Goal: Task Accomplishment & Management: Use online tool/utility

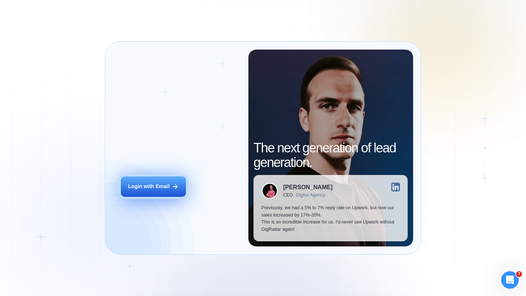
click at [162, 183] on button "Login with Email" at bounding box center [153, 187] width 65 height 20
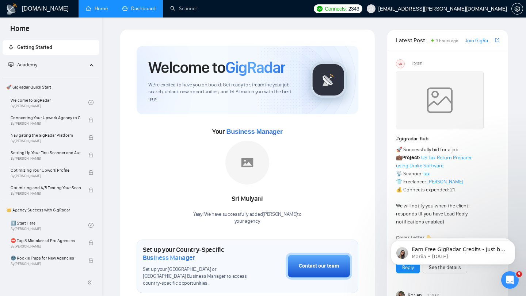
click at [134, 11] on link "Dashboard" at bounding box center [138, 8] width 33 height 6
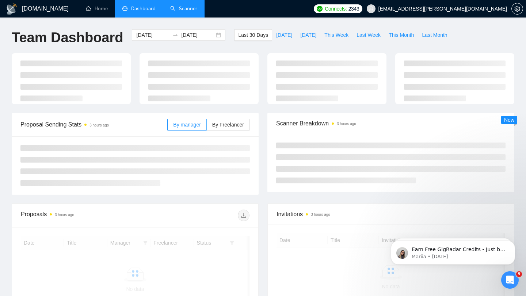
click at [191, 8] on link "Scanner" at bounding box center [183, 8] width 27 height 6
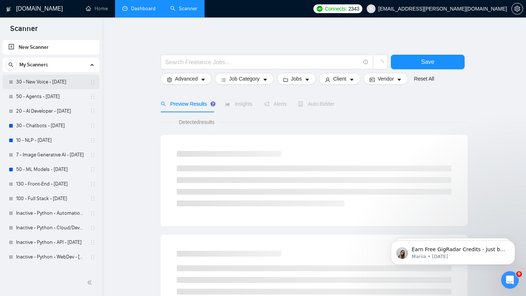
click at [43, 82] on link "30 - New Voice - [DATE]" at bounding box center [50, 82] width 69 height 15
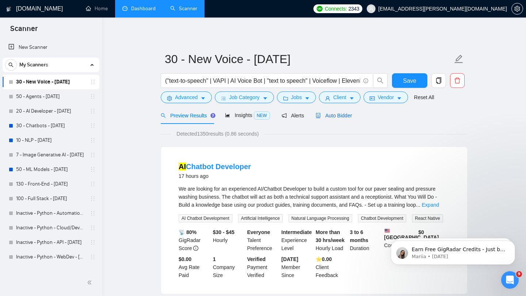
click at [332, 112] on div "Auto Bidder" at bounding box center [333, 116] width 36 height 8
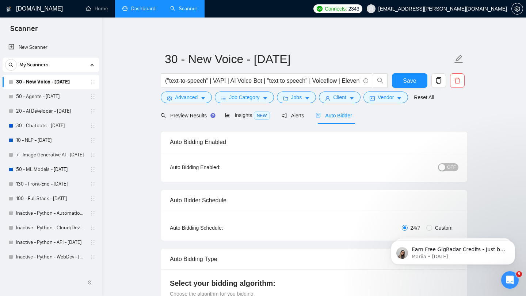
checkbox input "true"
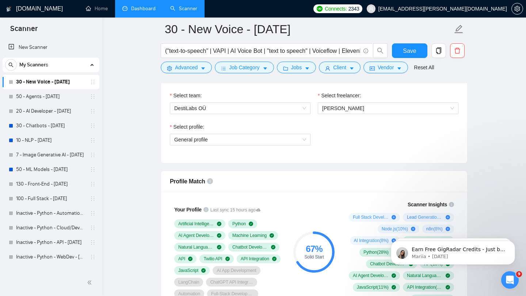
scroll to position [385, 0]
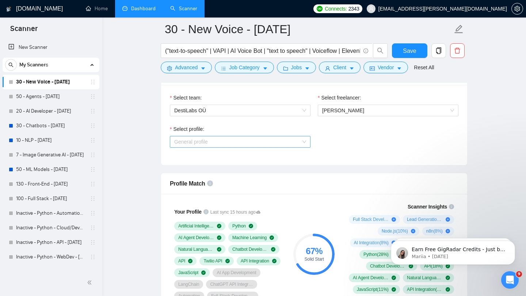
click at [253, 145] on span "General profile" at bounding box center [240, 142] width 132 height 11
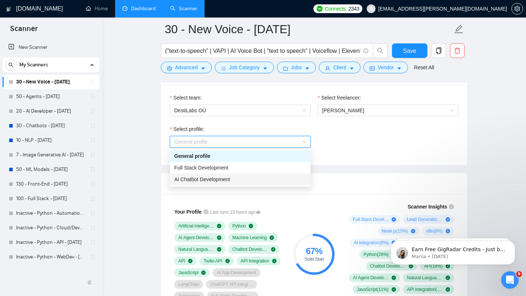
click at [254, 180] on div "AI Chatbot Development" at bounding box center [240, 180] width 132 height 8
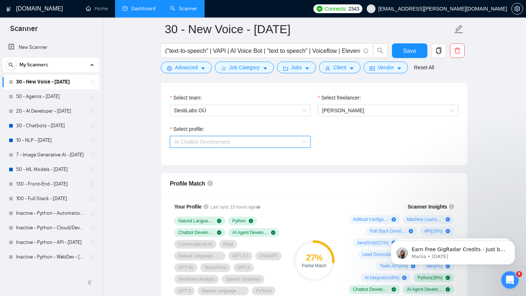
click at [266, 138] on span "AI Chatbot Development" at bounding box center [240, 142] width 132 height 11
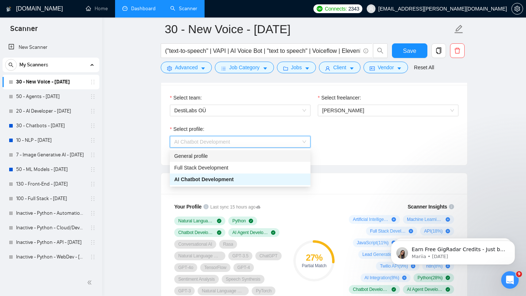
click at [265, 153] on div "General profile" at bounding box center [240, 156] width 132 height 8
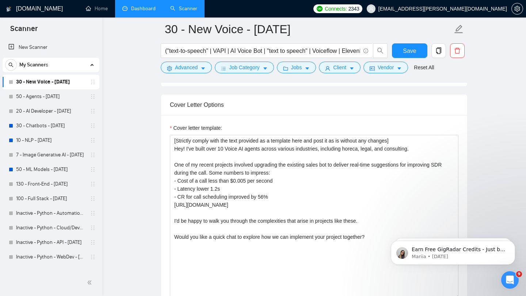
scroll to position [834, 0]
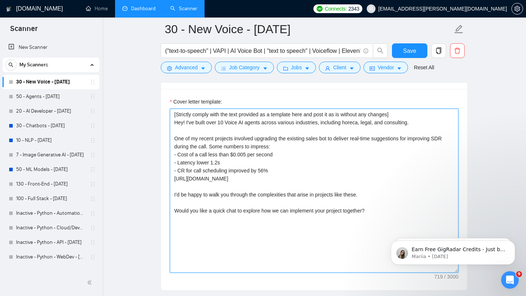
click at [385, 124] on textarea "[Strictly comply with the text provided as a template here and post it as is wi…" at bounding box center [314, 191] width 288 height 164
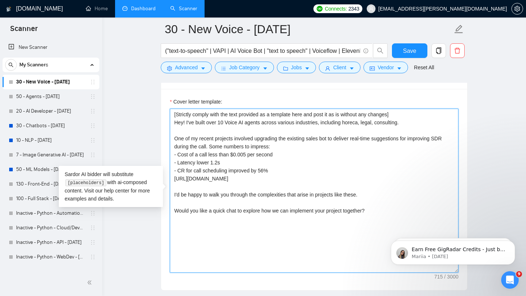
click at [405, 126] on textarea "[Strictly comply with the text provided as a template here and post it as is wi…" at bounding box center [314, 191] width 288 height 164
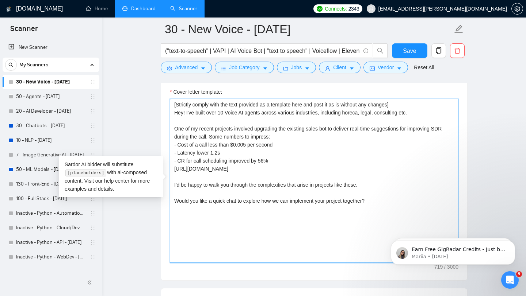
scroll to position [845, 0]
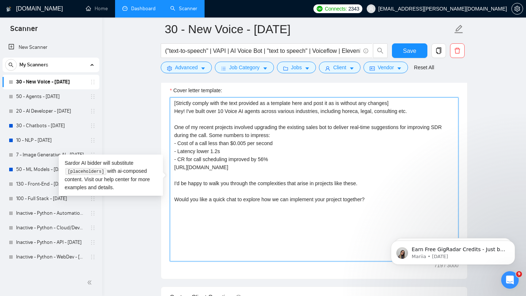
click at [361, 117] on textarea "[Strictly comply with the text provided as a template here and post it as is wi…" at bounding box center [314, 179] width 288 height 164
click at [358, 113] on textarea "[Strictly comply with the text provided as a template here and post it as is wi…" at bounding box center [314, 179] width 288 height 164
click at [350, 114] on textarea "[Strictly comply with the text provided as a template here and post it as is wi…" at bounding box center [314, 179] width 288 height 164
click at [386, 113] on textarea "[Strictly comply with the text provided as a template here and post it as is wi…" at bounding box center [314, 179] width 288 height 164
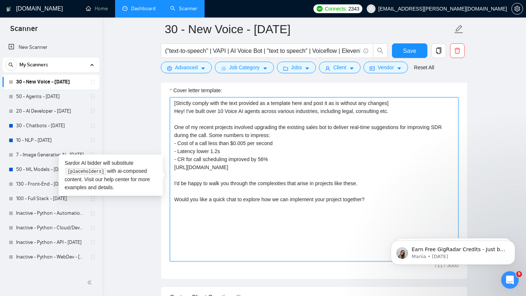
click at [364, 111] on textarea "[Strictly comply with the text provided as a template here and post it as is wi…" at bounding box center [314, 179] width 288 height 164
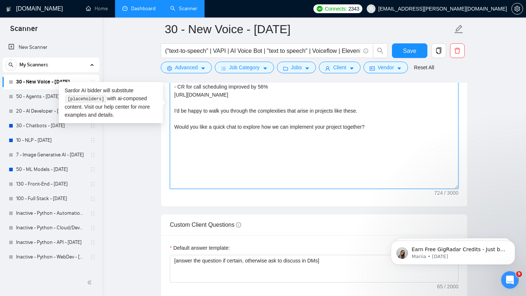
scroll to position [919, 0]
drag, startPoint x: 365, startPoint y: 112, endPoint x: 164, endPoint y: 111, distance: 201.8
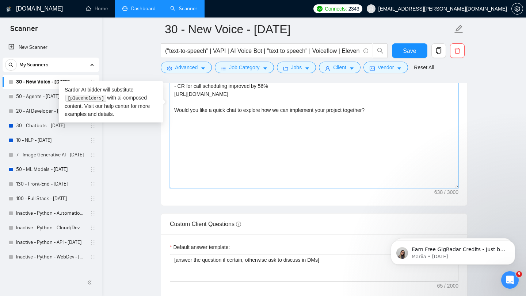
click at [208, 109] on textarea "[Strictly comply with the text provided as a template here and post it as is wi…" at bounding box center [314, 106] width 288 height 164
drag, startPoint x: 208, startPoint y: 109, endPoint x: 169, endPoint y: 111, distance: 39.1
click at [169, 111] on div "Cover letter template: [Strictly comply with the text provided as a template he…" at bounding box center [314, 104] width 306 height 201
click at [219, 111] on textarea "[Strictly comply with the text provided as a template here and post it as is wi…" at bounding box center [314, 106] width 288 height 164
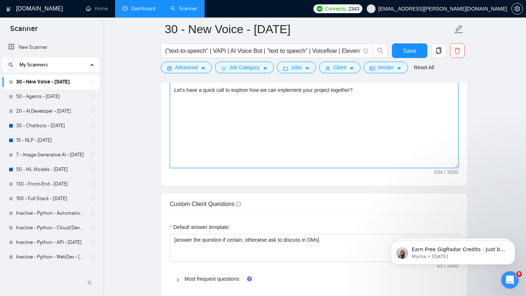
scroll to position [942, 0]
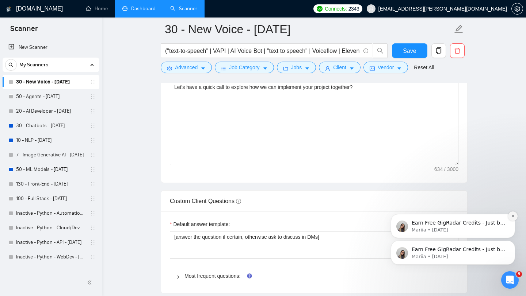
click at [512, 218] on icon "Dismiss notification" at bounding box center [513, 216] width 4 height 4
click at [512, 244] on icon "Dismiss notification" at bounding box center [513, 243] width 4 height 4
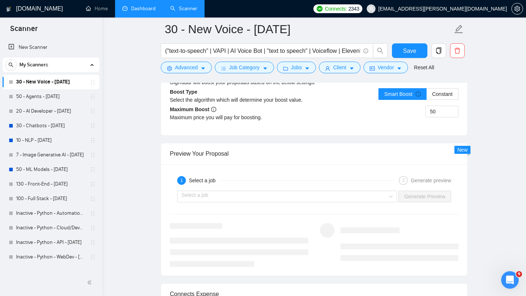
scroll to position [1435, 0]
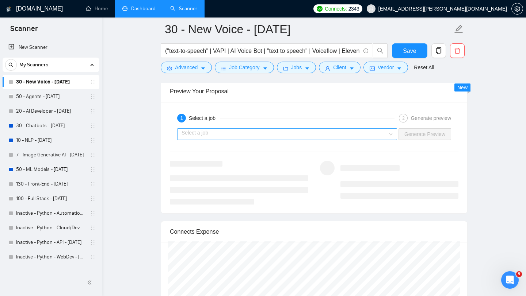
click at [324, 139] on input "search" at bounding box center [284, 134] width 206 height 11
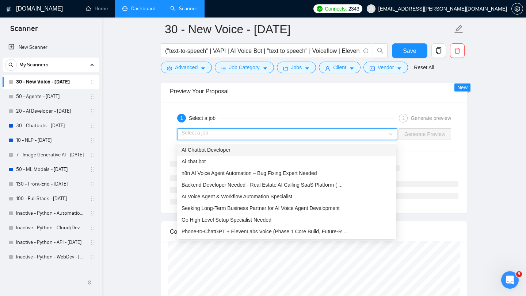
click at [314, 150] on div "AI Chatbot Developer" at bounding box center [286, 150] width 210 height 8
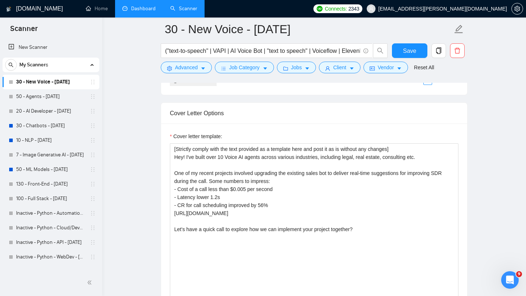
scroll to position [805, 0]
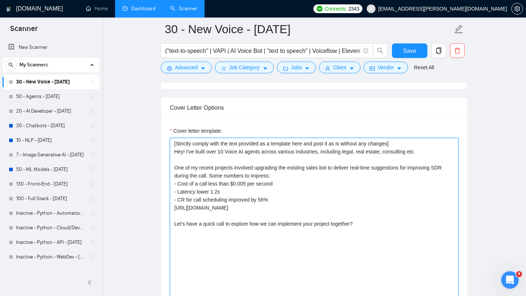
click at [243, 191] on textarea "[Strictly comply with the text provided as a template here and post it as is wi…" at bounding box center [314, 220] width 288 height 164
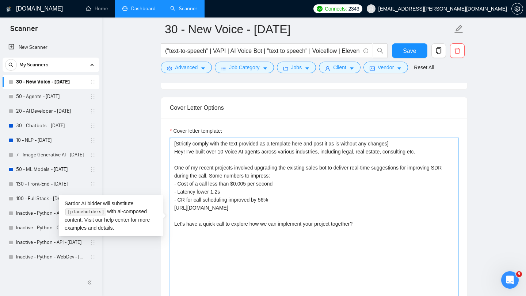
drag, startPoint x: 368, startPoint y: 227, endPoint x: 261, endPoint y: 192, distance: 112.3
click at [261, 192] on textarea "[Strictly comply with the text provided as a template here and post it as is wi…" at bounding box center [314, 220] width 288 height 164
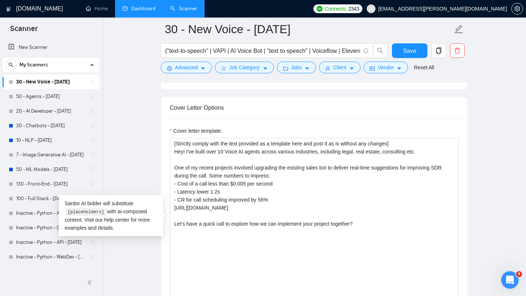
click at [299, 120] on div "Cover letter template: [Strictly comply with the text provided as a template he…" at bounding box center [314, 218] width 306 height 201
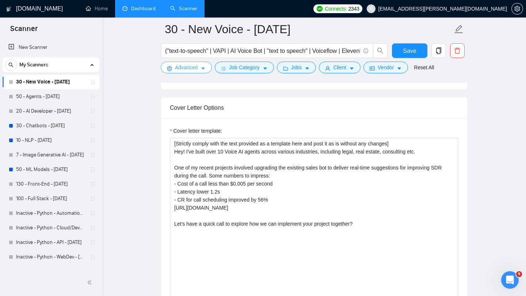
click at [184, 70] on span "Advanced" at bounding box center [186, 68] width 23 height 8
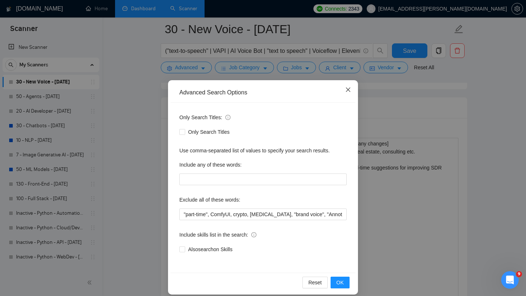
click at [349, 88] on icon "close" at bounding box center [348, 90] width 6 height 6
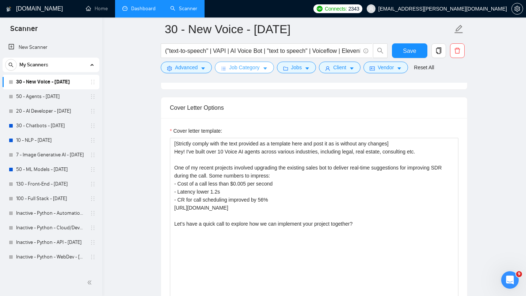
click at [251, 68] on span "Job Category" at bounding box center [244, 68] width 30 height 8
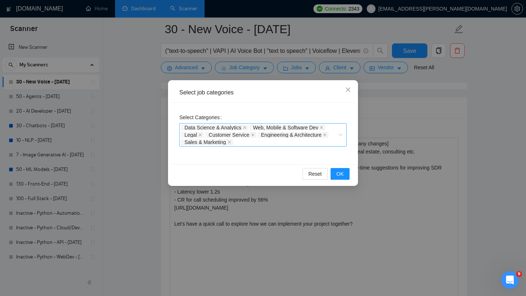
click at [252, 145] on div "Data Science & Analytics Web, Mobile & Software Dev Legal Customer Service Engi…" at bounding box center [259, 135] width 156 height 22
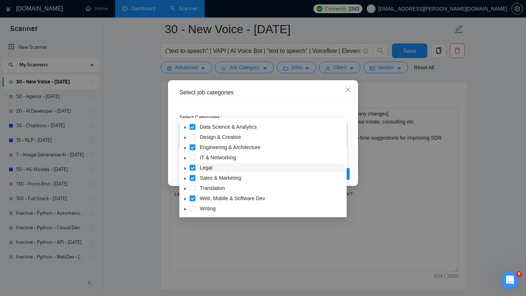
scroll to position [846, 0]
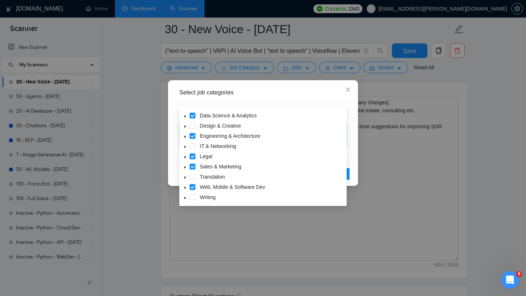
click at [184, 188] on icon "caret-down" at bounding box center [185, 188] width 4 height 4
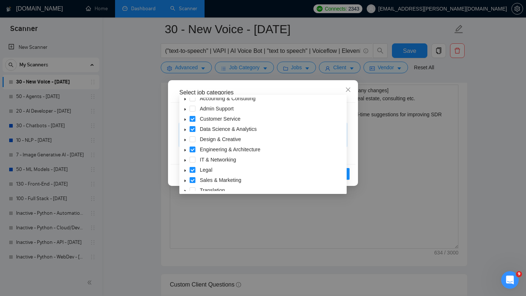
scroll to position [0, 0]
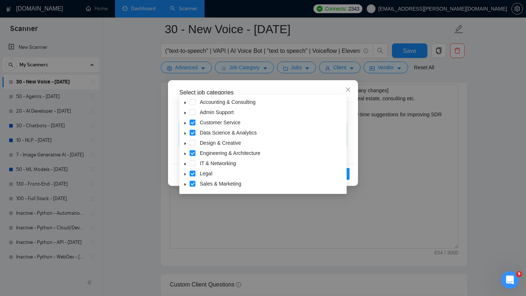
click at [184, 164] on icon "caret-down" at bounding box center [184, 164] width 1 height 3
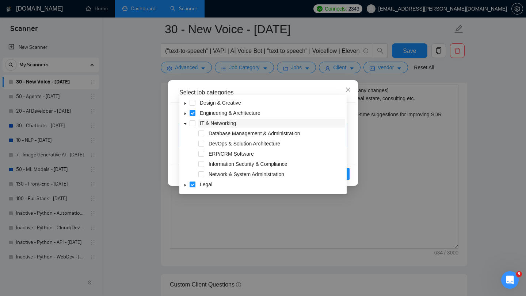
scroll to position [40, 0]
click at [199, 135] on span at bounding box center [201, 134] width 6 height 6
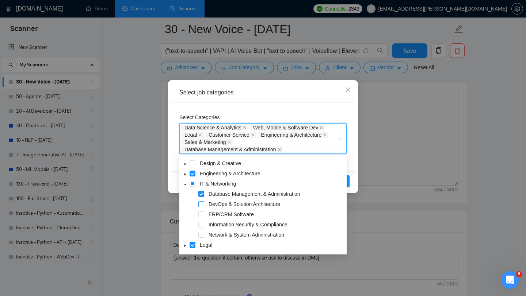
click at [200, 205] on span at bounding box center [201, 204] width 6 height 6
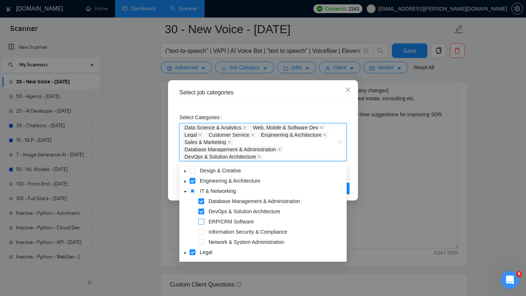
click at [200, 220] on span at bounding box center [201, 222] width 6 height 6
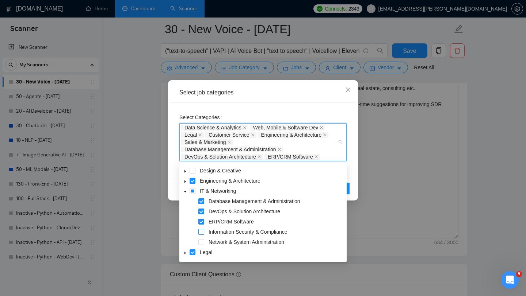
click at [201, 233] on span at bounding box center [201, 232] width 6 height 6
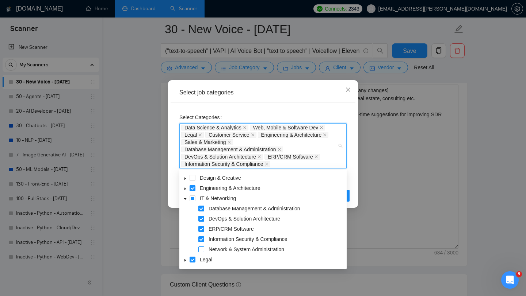
click at [201, 252] on span at bounding box center [201, 250] width 6 height 6
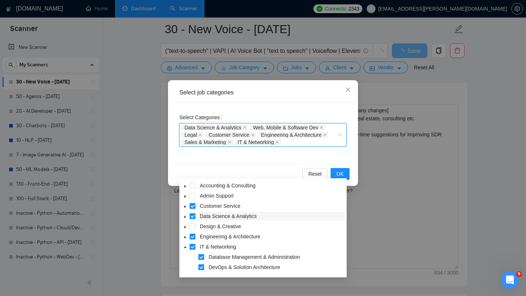
scroll to position [827, 0]
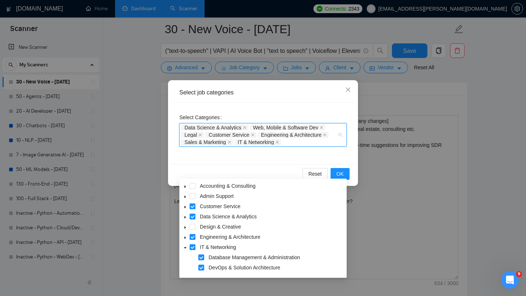
click at [185, 198] on icon "caret-down" at bounding box center [185, 197] width 4 height 4
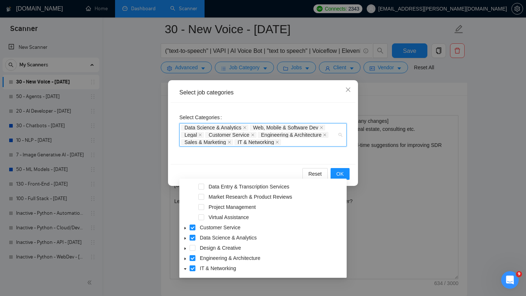
scroll to position [22, 0]
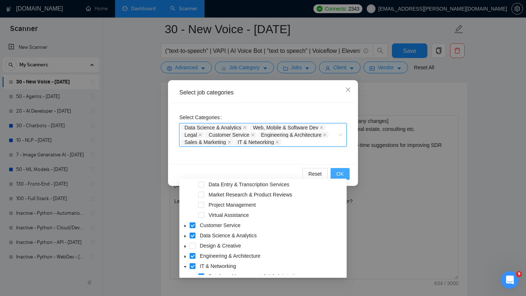
click at [342, 176] on span "OK" at bounding box center [339, 174] width 7 height 8
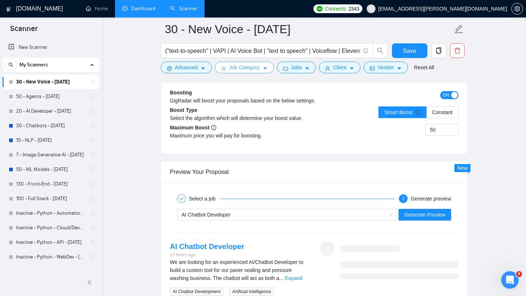
scroll to position [1386, 0]
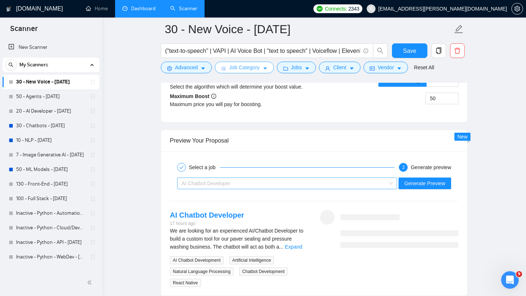
click at [292, 189] on div "AI Chatbot Developer" at bounding box center [283, 183] width 204 height 11
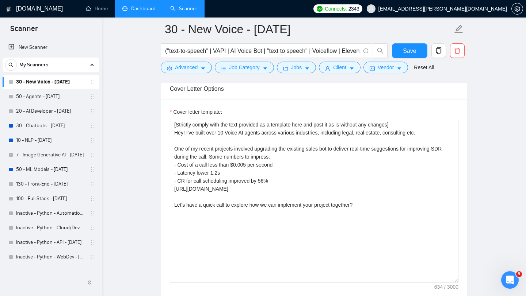
scroll to position [820, 0]
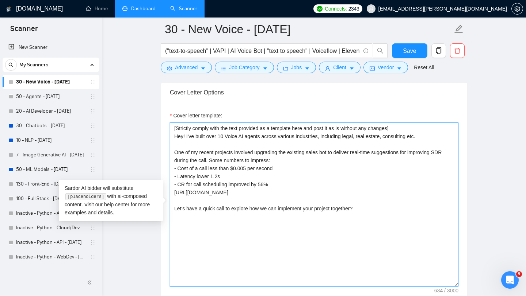
click at [231, 139] on textarea "[Strictly comply with the text provided as a template here and post it as is wi…" at bounding box center [314, 205] width 288 height 164
click at [247, 138] on textarea "[Strictly comply with the text provided as a template here and post it as is wi…" at bounding box center [314, 205] width 288 height 164
click at [250, 139] on textarea "[Strictly comply with the text provided as a template here and post it as is wi…" at bounding box center [314, 205] width 288 height 164
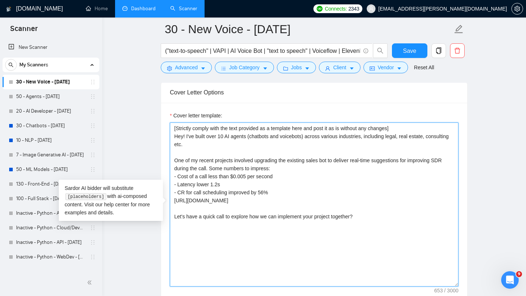
click at [295, 138] on textarea "[Strictly comply with the text provided as a template here and post it as is wi…" at bounding box center [314, 205] width 288 height 164
click at [297, 142] on textarea "[Strictly comply with the text provided as a template here and post it as is wi…" at bounding box center [314, 205] width 288 height 164
click at [297, 137] on textarea "[Strictly comply with the text provided as a template here and post it as is wi…" at bounding box center [314, 205] width 288 height 164
click at [222, 138] on textarea "[Strictly comply with the text provided as a template here and post it as is wi…" at bounding box center [314, 205] width 288 height 164
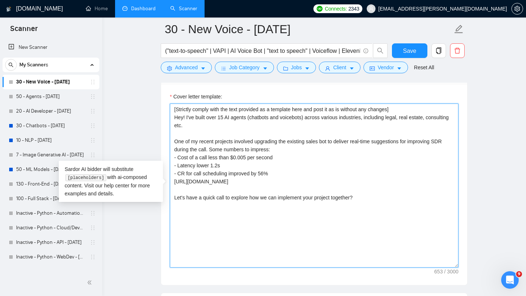
scroll to position [840, 0]
click at [298, 181] on textarea "[Strictly comply with the text provided as a template here and post it as is wi…" at bounding box center [314, 185] width 288 height 164
drag, startPoint x: 176, startPoint y: 142, endPoint x: 240, endPoint y: 171, distance: 70.1
click at [240, 171] on textarea "[Strictly comply with the text provided as a template here and post it as is wi…" at bounding box center [314, 185] width 288 height 164
click at [184, 134] on textarea "[Strictly comply with the text provided as a template here and post it as is wi…" at bounding box center [314, 185] width 288 height 164
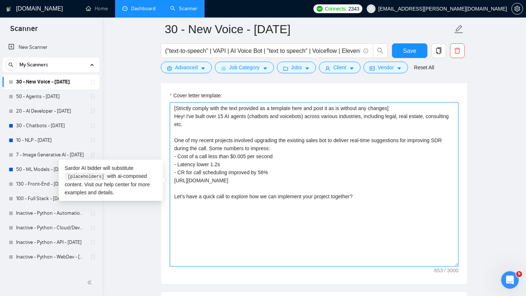
drag, startPoint x: 174, startPoint y: 141, endPoint x: 381, endPoint y: 185, distance: 210.9
click at [381, 185] on textarea "[Strictly comply with the text provided as a template here and post it as is wi…" at bounding box center [314, 185] width 288 height 164
paste textarea "To provide an example, I just recently completed a chatbot for a UK-based healt…"
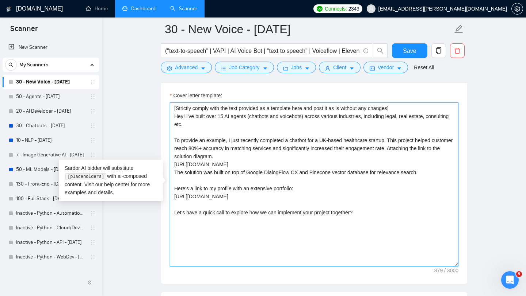
click at [394, 119] on textarea "[Strictly comply with the text provided as a template here and post it as is wi…" at bounding box center [314, 185] width 288 height 164
drag, startPoint x: 420, startPoint y: 150, endPoint x: 429, endPoint y: 184, distance: 35.6
click at [429, 184] on textarea "[Strictly comply with the text provided as a template here and post it as is wi…" at bounding box center [314, 185] width 288 height 164
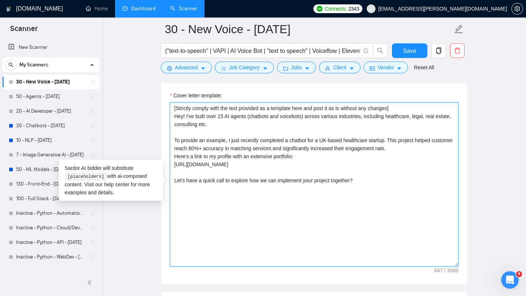
click at [224, 158] on textarea "[Strictly comply with the text provided as a template here and post it as is wi…" at bounding box center [314, 185] width 288 height 164
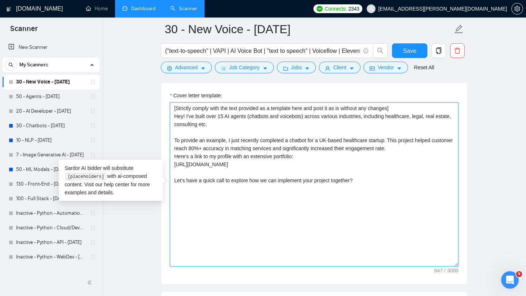
click at [224, 158] on textarea "[Strictly comply with the text provided as a template here and post it as is wi…" at bounding box center [314, 185] width 288 height 164
click at [192, 159] on textarea "[Strictly comply with the text provided as a template here and post it as is wi…" at bounding box center [314, 185] width 288 height 164
click at [271, 158] on textarea "[Strictly comply with the text provided as a template here and post it as is wi…" at bounding box center [314, 185] width 288 height 164
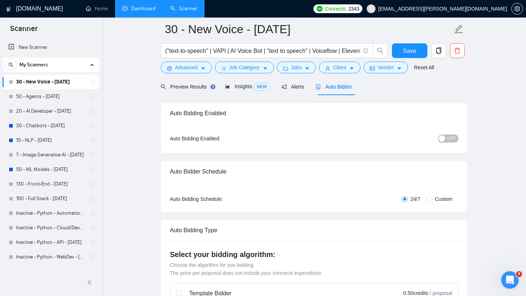
scroll to position [0, 0]
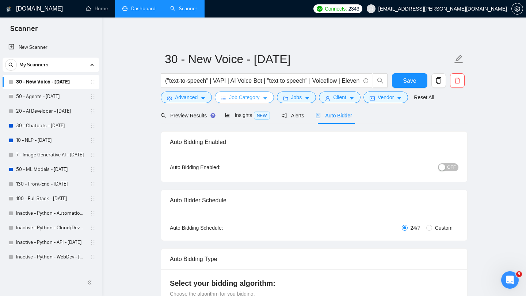
type textarea "[Strictly comply with the text provided as a template here and post it as is wi…"
click at [249, 98] on span "Job Category" at bounding box center [244, 97] width 30 height 8
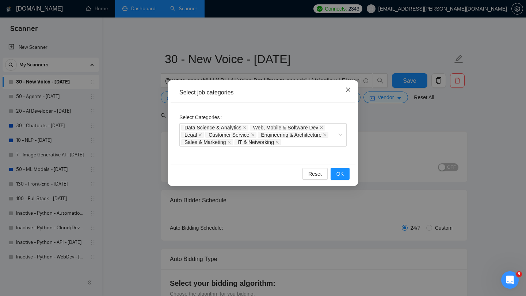
click at [348, 89] on icon "close" at bounding box center [348, 90] width 4 height 4
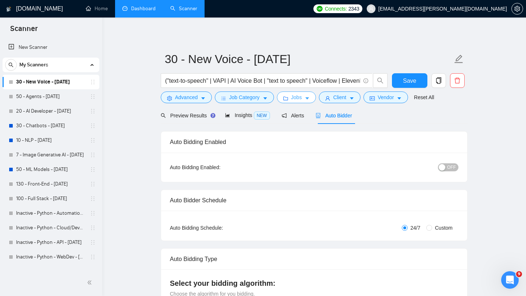
click at [300, 95] on span "Jobs" at bounding box center [296, 97] width 11 height 8
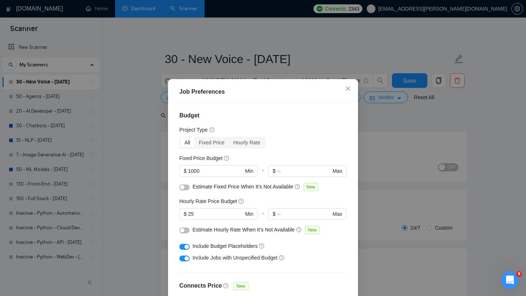
scroll to position [67, 0]
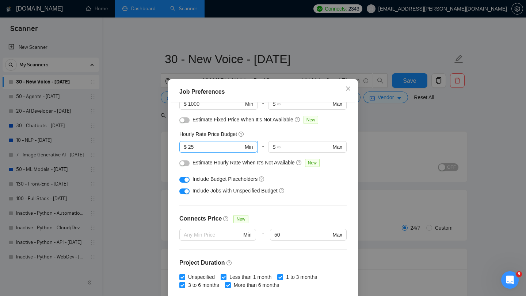
click at [218, 148] on input "25" at bounding box center [215, 147] width 55 height 8
click at [286, 177] on div "Include Budget Placeholders" at bounding box center [265, 179] width 146 height 8
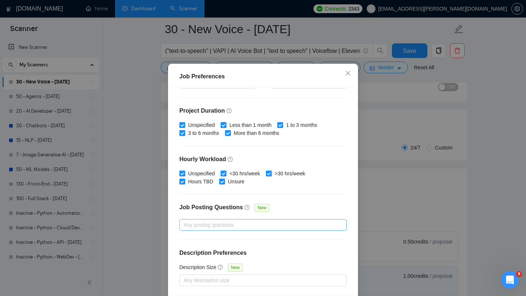
scroll to position [46, 0]
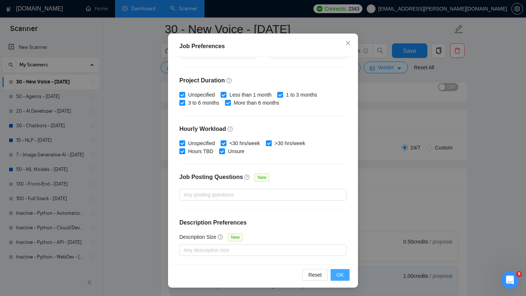
click at [338, 275] on span "OK" at bounding box center [339, 275] width 7 height 8
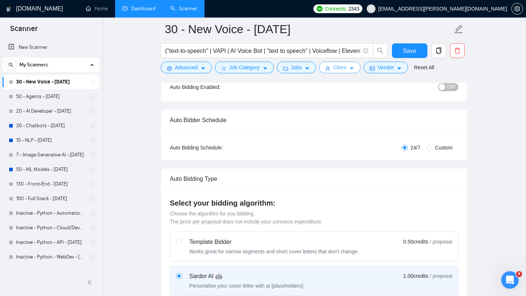
click at [330, 69] on icon "user" at bounding box center [327, 68] width 5 height 5
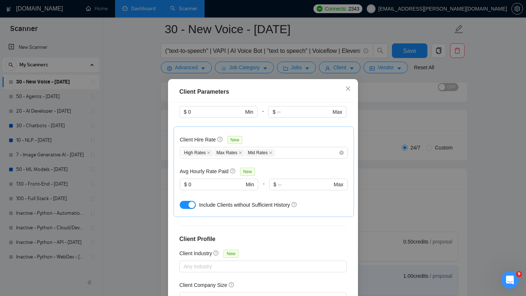
scroll to position [206, 0]
click at [219, 185] on input "0" at bounding box center [215, 184] width 55 height 8
click at [282, 218] on div "Client Location Include Client Countries [GEOGRAPHIC_DATA] [GEOGRAPHIC_DATA] Ex…" at bounding box center [262, 206] width 185 height 207
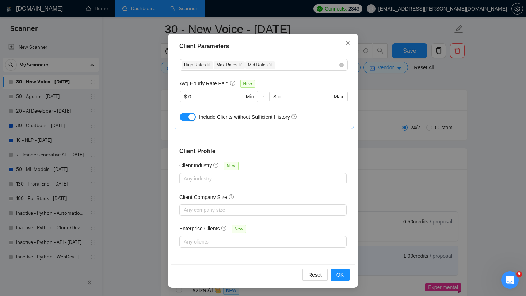
scroll to position [117, 0]
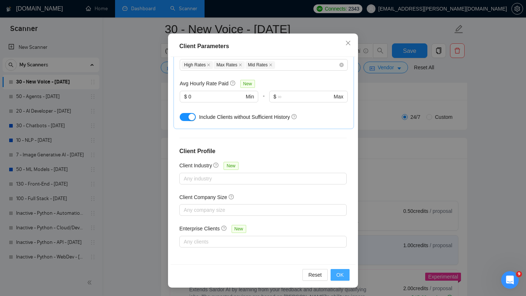
click at [336, 275] on button "OK" at bounding box center [339, 275] width 19 height 12
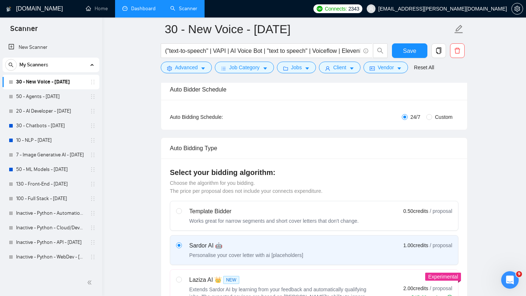
scroll to position [10, 0]
click at [392, 66] on span "Vendor" at bounding box center [385, 68] width 16 height 8
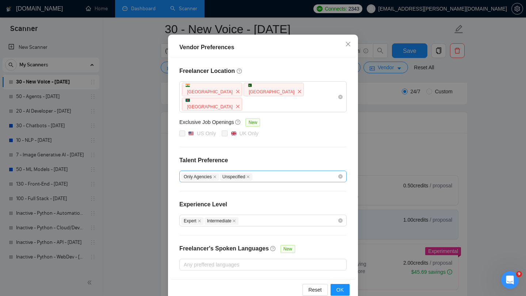
scroll to position [148, 0]
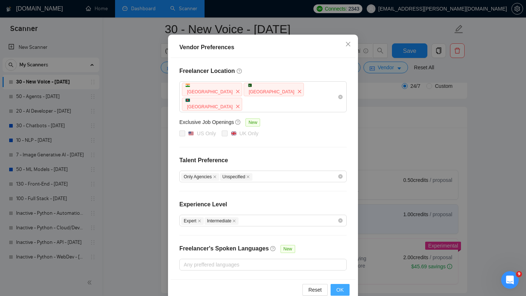
click at [337, 286] on span "OK" at bounding box center [339, 290] width 7 height 8
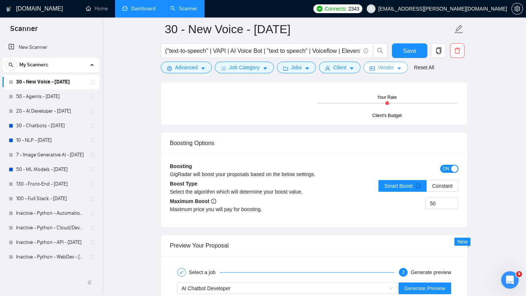
scroll to position [1330, 0]
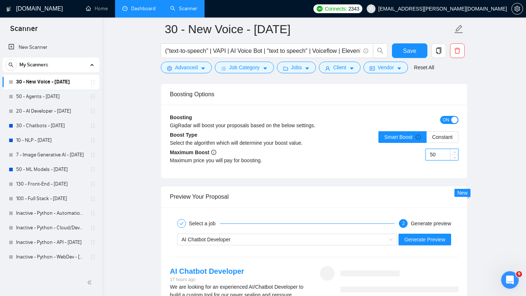
click at [434, 159] on input "50" at bounding box center [442, 154] width 32 height 11
click at [445, 140] on span "Constant" at bounding box center [442, 137] width 20 height 6
click at [426, 139] on input "Constant" at bounding box center [426, 139] width 0 height 0
click at [441, 157] on input "50" at bounding box center [442, 154] width 32 height 11
click at [437, 140] on span "Constant" at bounding box center [442, 137] width 20 height 6
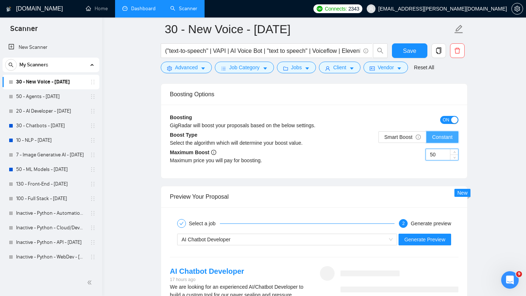
click at [426, 139] on input "Constant" at bounding box center [426, 139] width 0 height 0
click at [439, 157] on input "50" at bounding box center [442, 154] width 32 height 11
type input "25"
click at [432, 168] on div "25" at bounding box center [441, 159] width 33 height 20
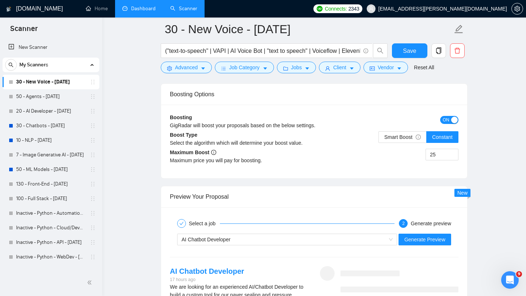
scroll to position [1439, 0]
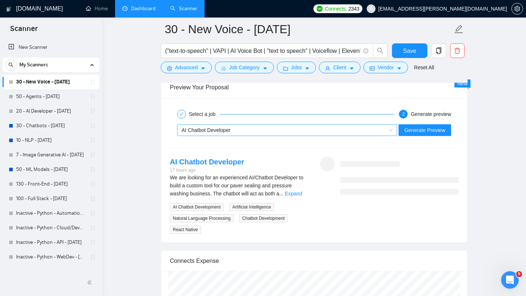
click at [320, 130] on div "AI Chatbot Developer" at bounding box center [283, 130] width 204 height 11
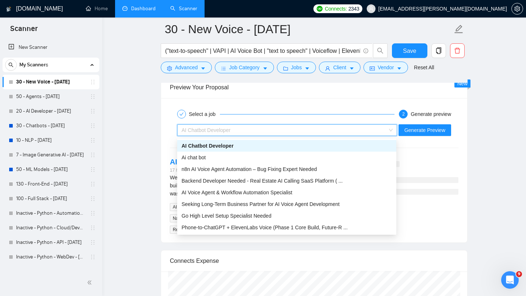
click at [320, 141] on div "AI Chatbot Developer" at bounding box center [286, 146] width 219 height 12
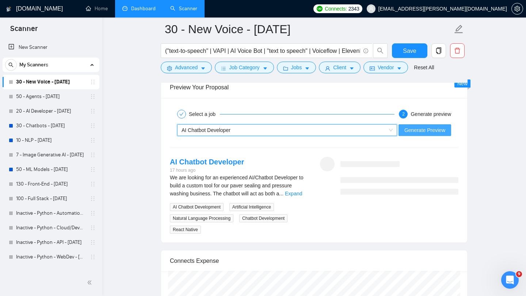
click at [407, 132] on span "Generate Preview" at bounding box center [424, 130] width 41 height 8
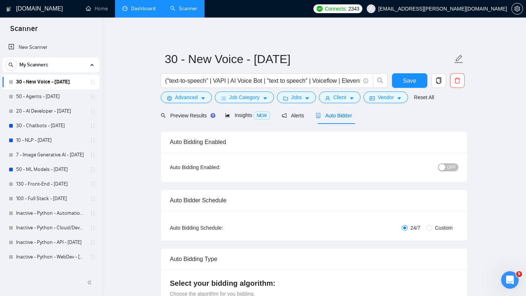
click at [449, 168] on span "OFF" at bounding box center [451, 168] width 9 height 8
click at [406, 76] on span "Save" at bounding box center [409, 80] width 13 height 9
checkbox input "true"
click at [408, 80] on span "Save" at bounding box center [409, 80] width 13 height 9
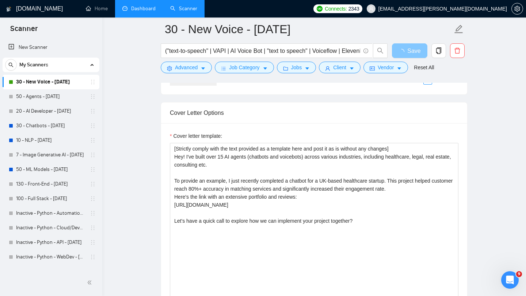
scroll to position [819, 0]
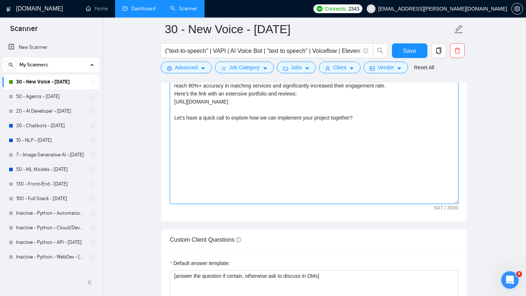
click at [304, 197] on textarea "[Strictly comply with the text provided as a template here and post it as is wi…" at bounding box center [314, 122] width 288 height 164
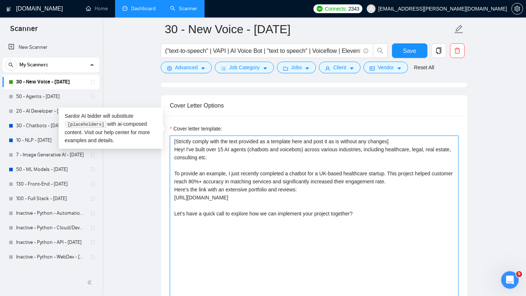
scroll to position [806, 0]
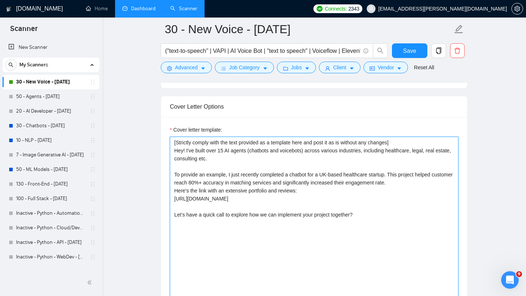
drag, startPoint x: 175, startPoint y: 152, endPoint x: 400, endPoint y: 237, distance: 240.0
click at [400, 237] on textarea "[Strictly comply with the text provided as a template here and post it as is wi…" at bounding box center [314, 219] width 288 height 164
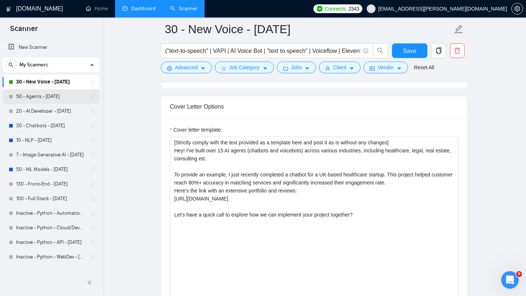
click at [55, 96] on link "50 - Agents - [DATE]" at bounding box center [50, 96] width 69 height 15
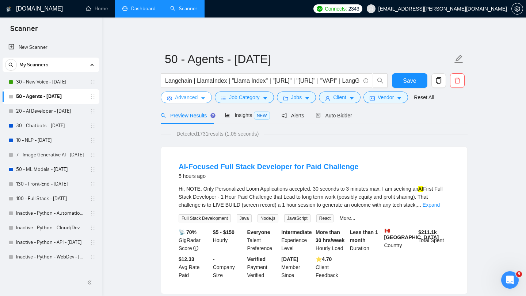
click at [199, 99] on button "Advanced" at bounding box center [186, 98] width 51 height 12
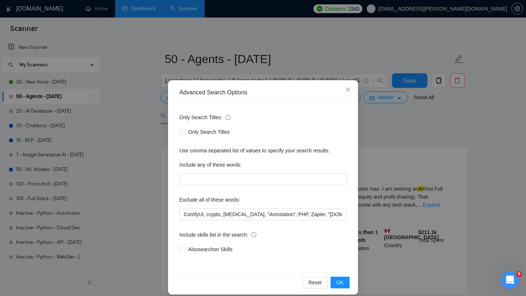
scroll to position [7, 0]
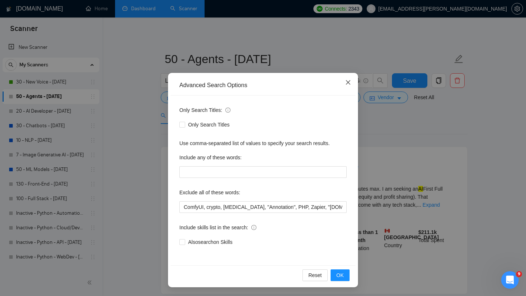
click at [349, 83] on icon "close" at bounding box center [348, 83] width 6 height 6
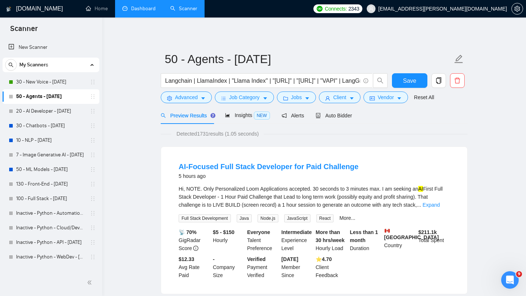
scroll to position [0, 0]
click at [244, 99] on span "Job Category" at bounding box center [244, 97] width 30 height 8
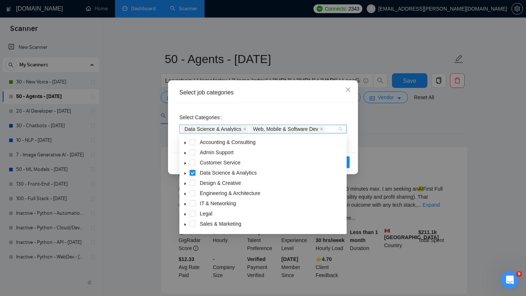
click at [333, 128] on div "Data Science & Analytics Web, Mobile & Software Dev" at bounding box center [259, 129] width 156 height 7
click at [183, 173] on icon "caret-down" at bounding box center [185, 174] width 4 height 4
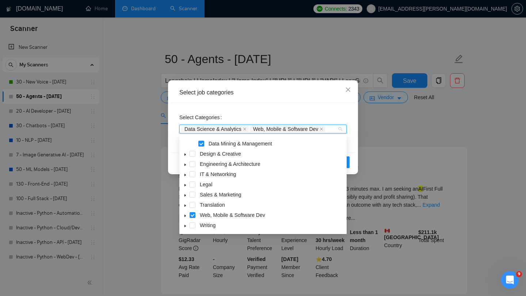
scroll to position [68, 0]
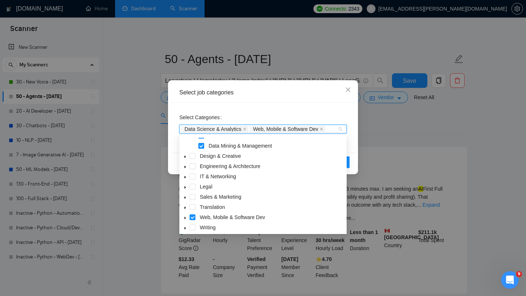
click at [185, 166] on icon "caret-down" at bounding box center [185, 167] width 4 height 4
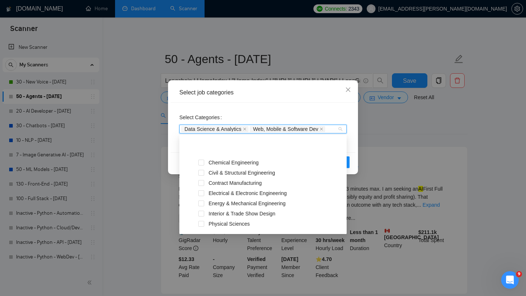
scroll to position [128, 0]
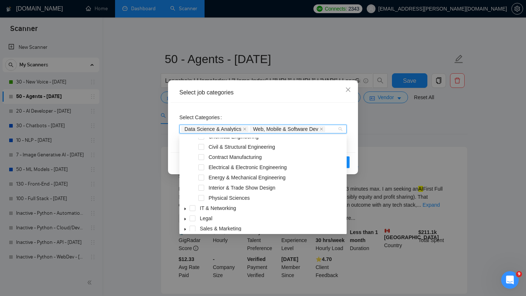
click at [185, 210] on icon "caret-down" at bounding box center [184, 209] width 1 height 3
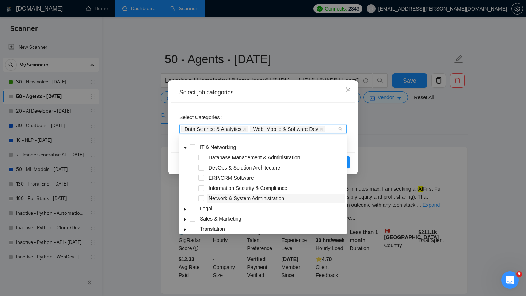
scroll to position [213, 0]
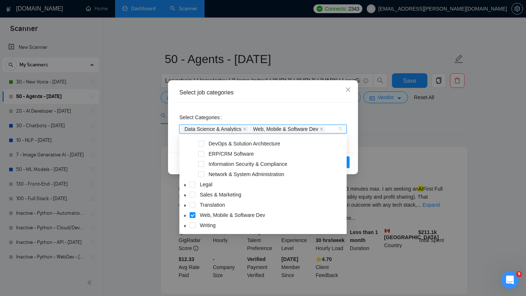
click at [185, 215] on icon "caret-down" at bounding box center [185, 216] width 4 height 4
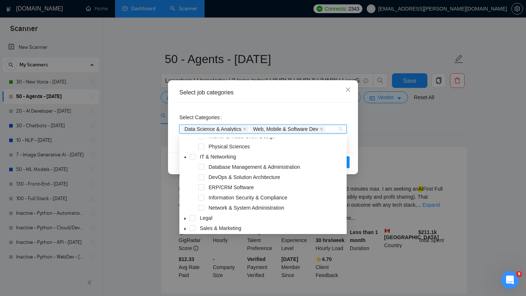
scroll to position [177, 0]
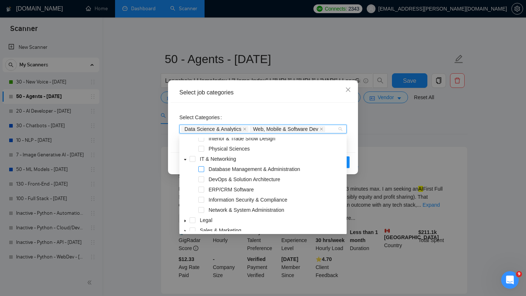
click at [200, 169] on span at bounding box center [201, 169] width 6 height 6
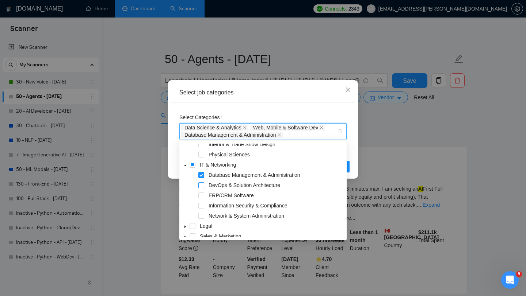
click at [202, 185] on span at bounding box center [201, 185] width 6 height 6
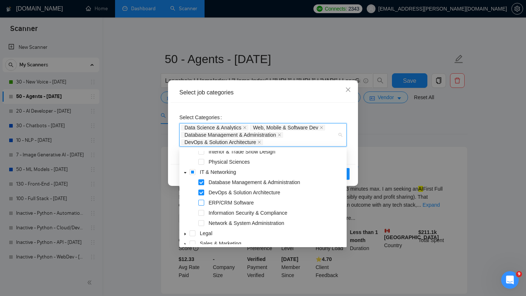
click at [200, 203] on span at bounding box center [201, 203] width 6 height 6
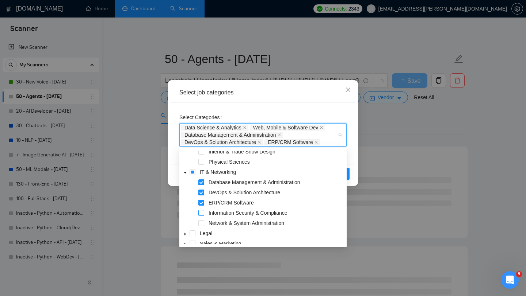
click at [200, 214] on span at bounding box center [201, 213] width 6 height 6
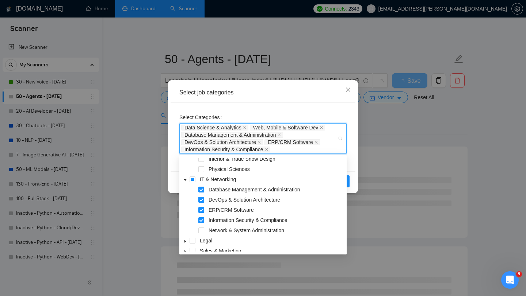
click at [197, 230] on span at bounding box center [193, 230] width 9 height 9
click at [199, 230] on span at bounding box center [201, 231] width 6 height 6
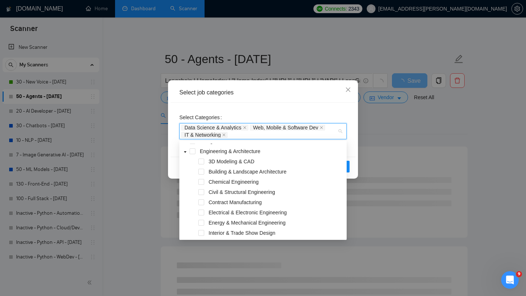
scroll to position [0, 0]
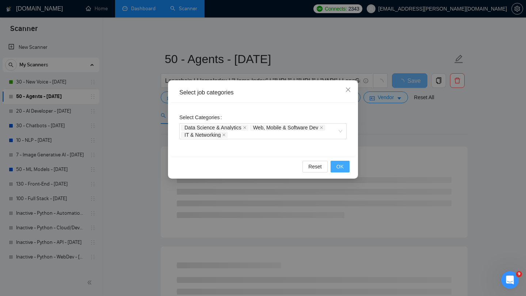
click at [347, 165] on button "OK" at bounding box center [339, 167] width 19 height 12
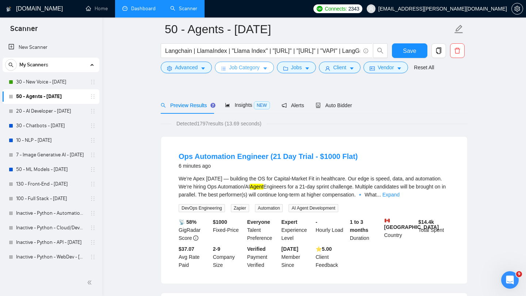
scroll to position [35, 0]
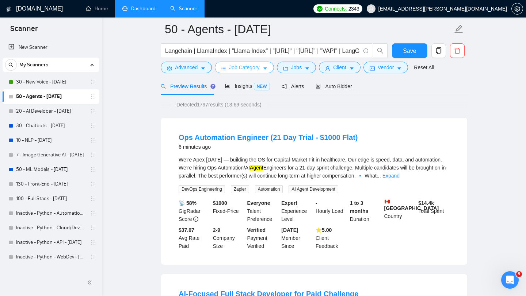
click at [232, 69] on span "Job Category" at bounding box center [244, 68] width 30 height 8
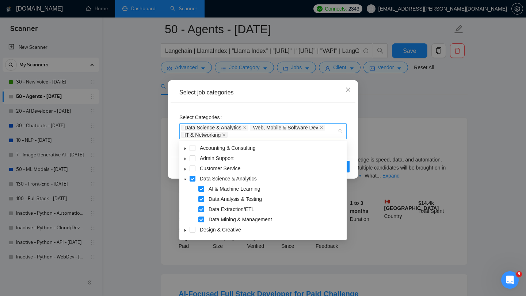
click at [246, 133] on div "Data Science & Analytics Web, Mobile & Software Dev IT & Networking" at bounding box center [259, 131] width 156 height 15
click at [186, 170] on icon "caret-down" at bounding box center [185, 170] width 4 height 4
click at [201, 180] on span at bounding box center [201, 179] width 6 height 6
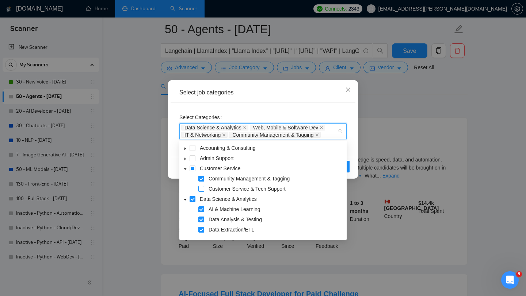
click at [201, 188] on span at bounding box center [201, 189] width 6 height 6
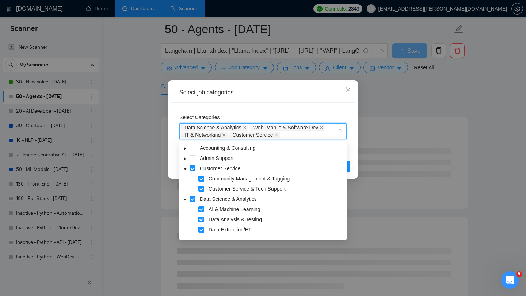
click at [187, 160] on icon "caret-down" at bounding box center [185, 159] width 4 height 4
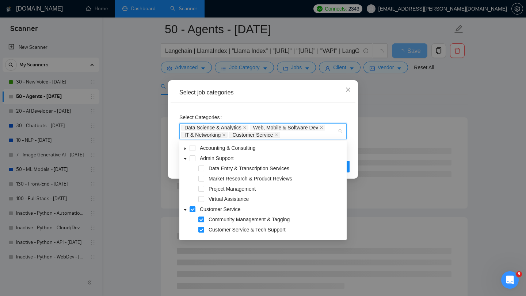
click at [184, 149] on icon "caret-down" at bounding box center [185, 149] width 4 height 4
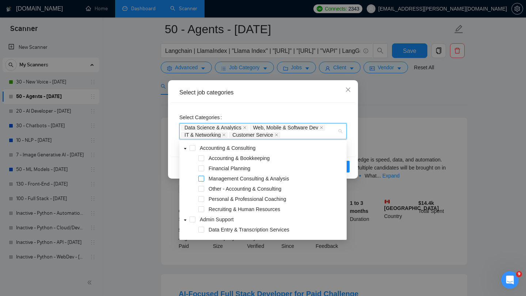
click at [201, 179] on span at bounding box center [201, 179] width 6 height 6
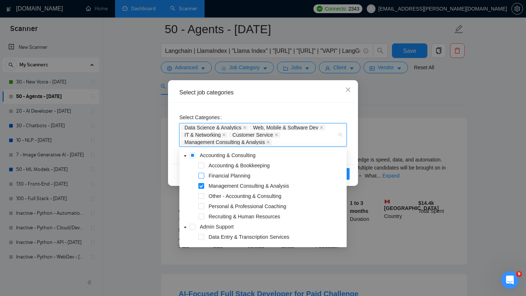
click at [200, 173] on span at bounding box center [201, 176] width 6 height 6
click at [201, 166] on span at bounding box center [201, 166] width 6 height 6
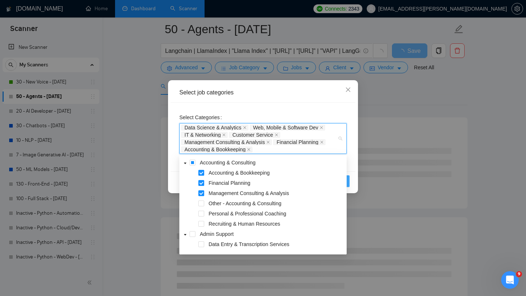
click at [347, 184] on button "OK" at bounding box center [339, 182] width 19 height 12
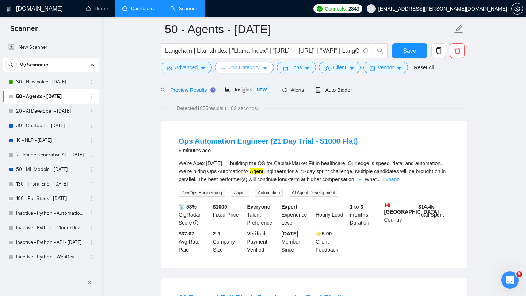
scroll to position [12, 0]
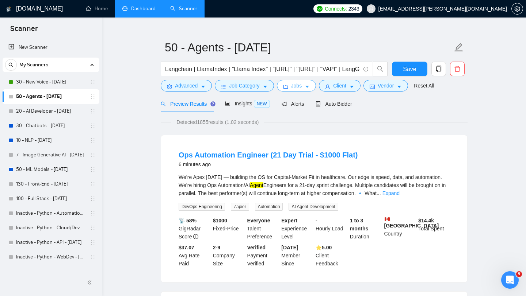
click at [295, 89] on span "Jobs" at bounding box center [296, 86] width 11 height 8
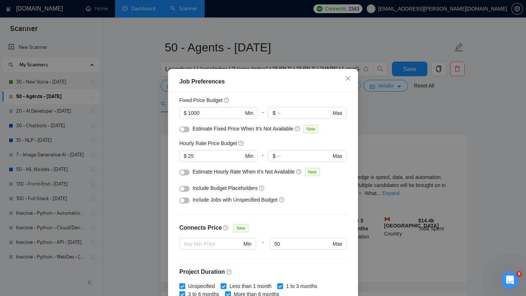
scroll to position [43, 0]
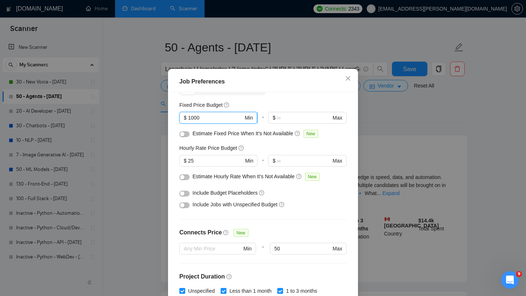
click at [197, 122] on input "1000" at bounding box center [215, 118] width 55 height 8
type input "2000"
click at [235, 141] on div "Estimate Fixed Price When It’s Not Available New" at bounding box center [262, 136] width 167 height 12
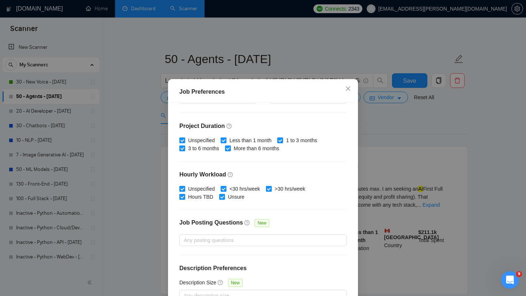
scroll to position [46, 0]
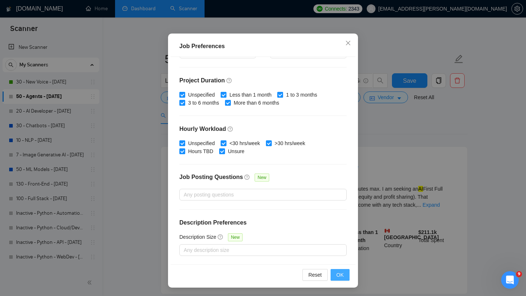
click at [339, 275] on span "OK" at bounding box center [339, 275] width 7 height 8
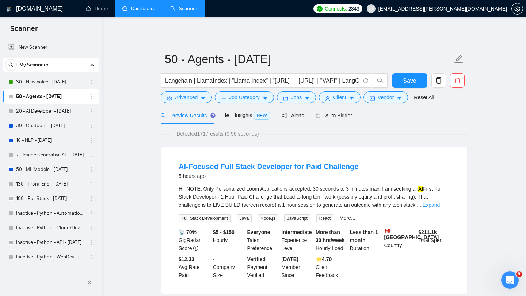
scroll to position [10, 0]
click at [346, 98] on span "Client" at bounding box center [339, 97] width 13 height 8
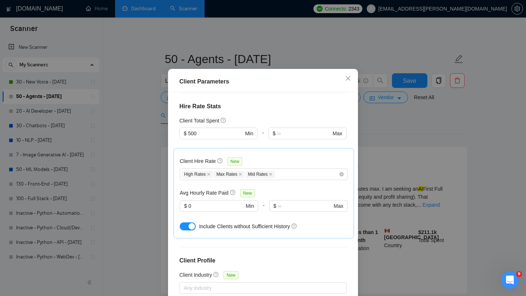
scroll to position [173, 0]
click at [224, 138] on input "500" at bounding box center [215, 134] width 55 height 8
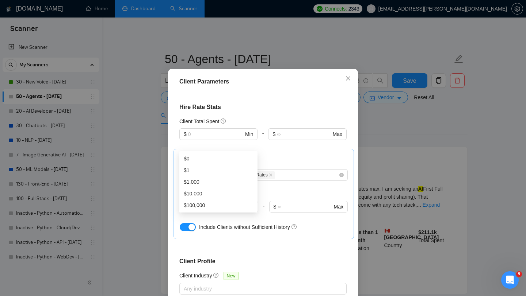
click at [256, 125] on div "Client Location Include Client Countries [GEOGRAPHIC_DATA] [GEOGRAPHIC_DATA] Ex…" at bounding box center [262, 195] width 185 height 207
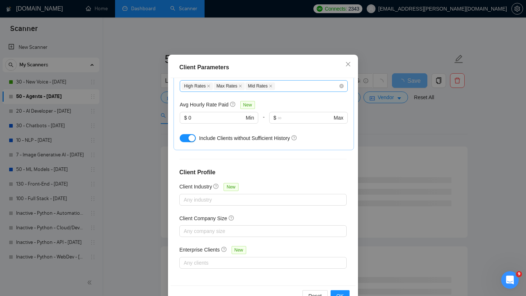
scroll to position [46, 0]
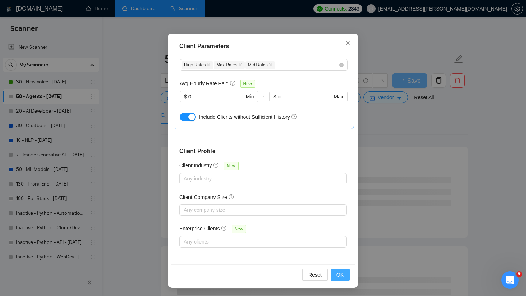
click at [343, 275] on span "OK" at bounding box center [339, 275] width 7 height 8
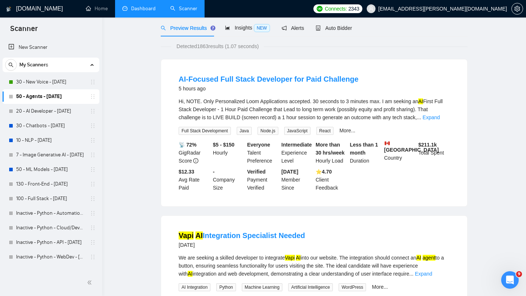
scroll to position [0, 0]
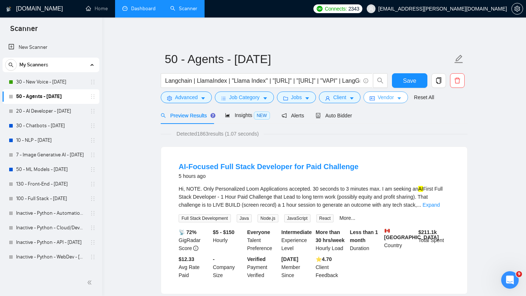
click at [374, 100] on icon "idcard" at bounding box center [371, 99] width 5 height 4
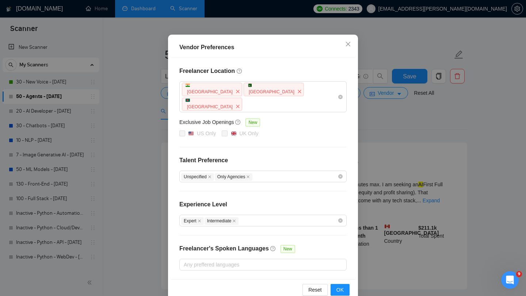
scroll to position [5, 0]
click at [339, 286] on span "OK" at bounding box center [339, 290] width 7 height 8
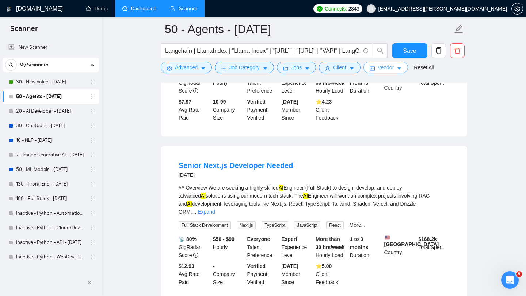
scroll to position [464, 0]
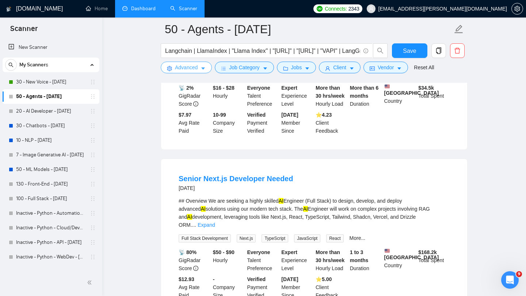
click at [194, 70] on span "Advanced" at bounding box center [186, 68] width 23 height 8
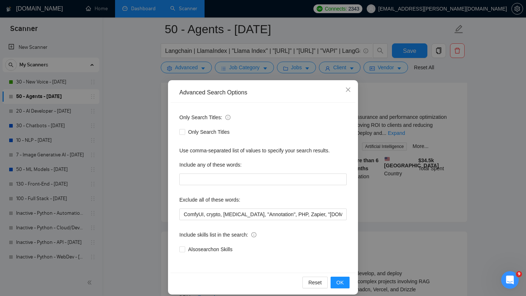
scroll to position [362, 0]
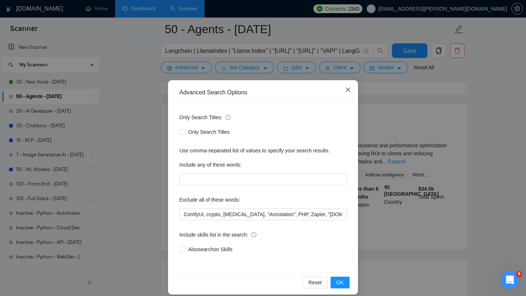
click at [348, 90] on icon "close" at bounding box center [348, 90] width 4 height 4
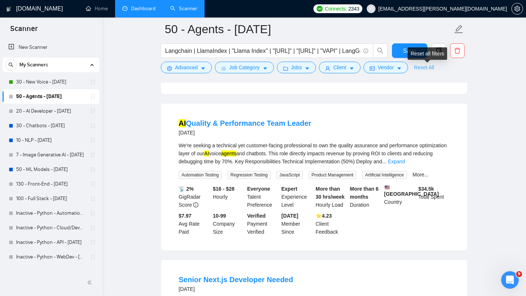
click at [424, 65] on link "Reset All" at bounding box center [424, 68] width 20 height 8
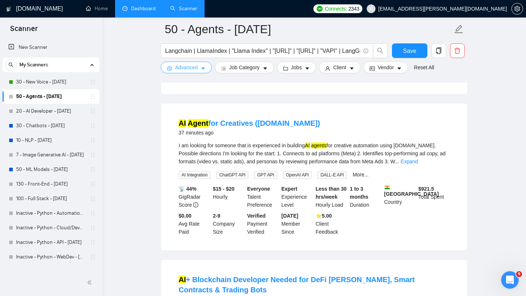
click at [172, 72] on button "Advanced" at bounding box center [186, 68] width 51 height 12
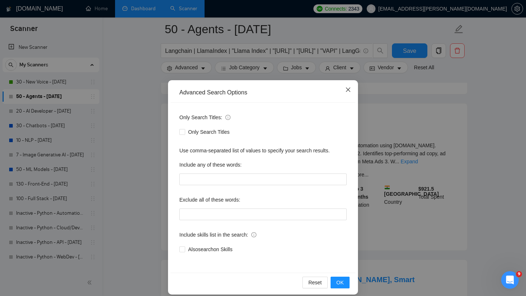
click at [347, 90] on icon "close" at bounding box center [348, 90] width 4 height 4
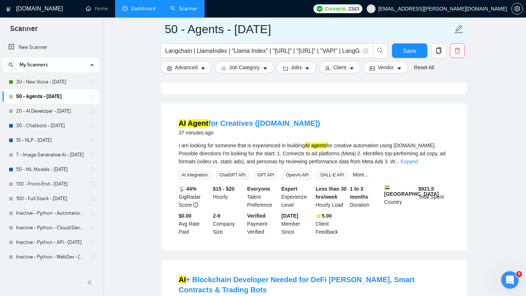
click at [461, 28] on icon "edit" at bounding box center [458, 28] width 9 height 9
click at [458, 28] on icon "edit" at bounding box center [458, 28] width 9 height 9
click at [450, 29] on input "50 - Agents - [DATE]" at bounding box center [309, 29] width 288 height 18
click at [462, 30] on icon "edit" at bounding box center [458, 28] width 9 height 9
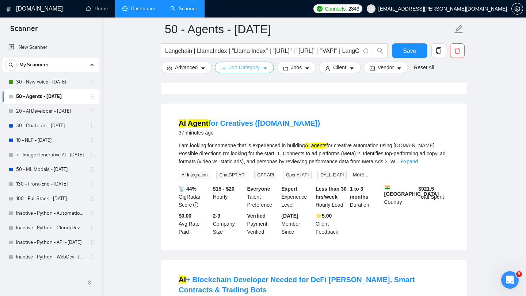
click at [229, 66] on button "Job Category" at bounding box center [244, 68] width 59 height 12
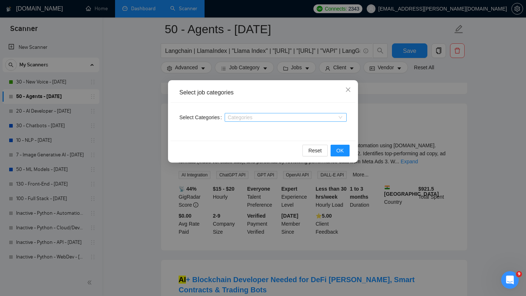
click at [271, 120] on div at bounding box center [281, 118] width 111 height 6
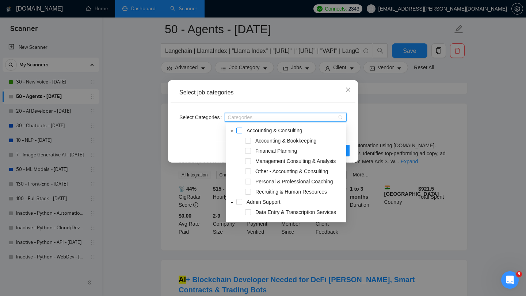
click at [239, 129] on span at bounding box center [239, 131] width 6 height 6
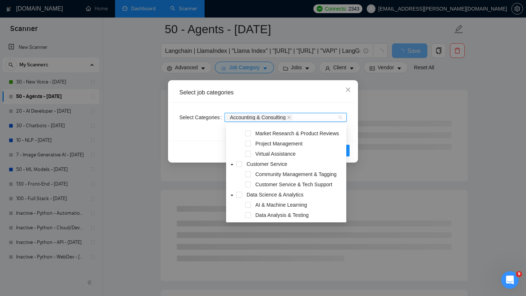
scroll to position [104, 0]
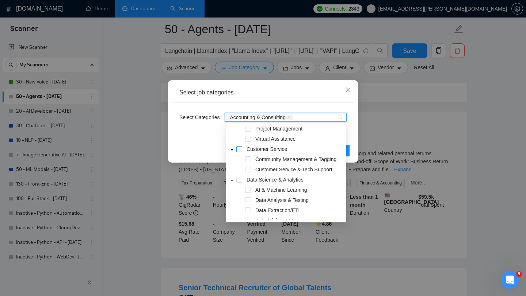
click at [239, 149] on span at bounding box center [239, 149] width 6 height 6
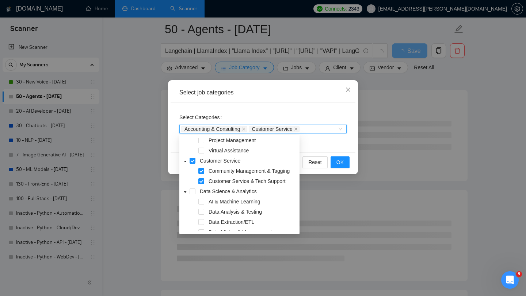
click at [324, 130] on div "Accounting & Consulting Customer Service" at bounding box center [259, 129] width 156 height 7
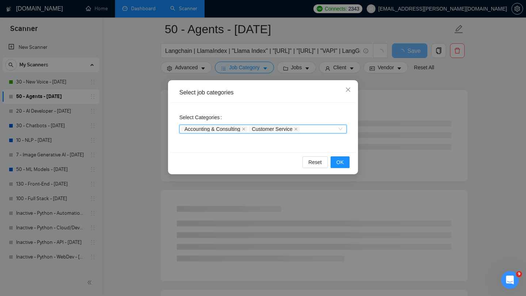
click at [314, 129] on div "Accounting & Consulting Customer Service" at bounding box center [259, 129] width 156 height 7
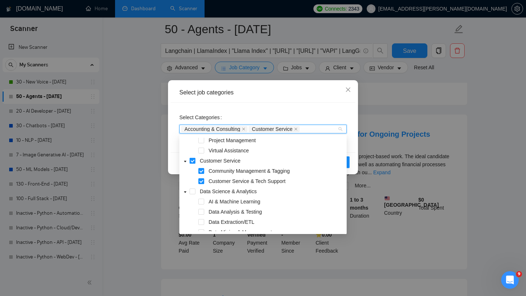
click at [191, 162] on span at bounding box center [192, 161] width 6 height 6
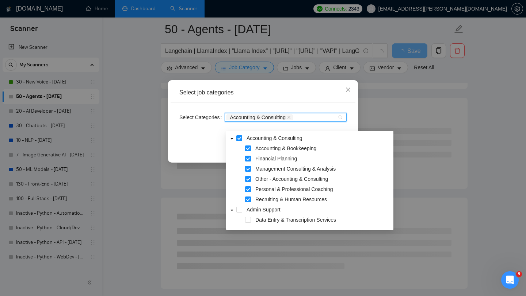
scroll to position [350, 0]
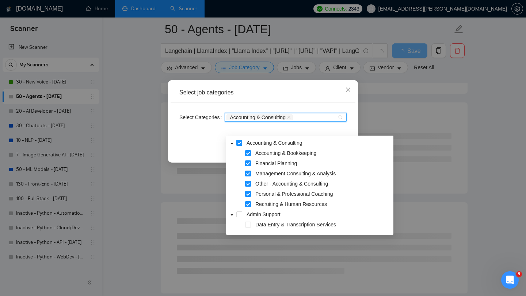
click at [240, 142] on span at bounding box center [239, 143] width 6 height 6
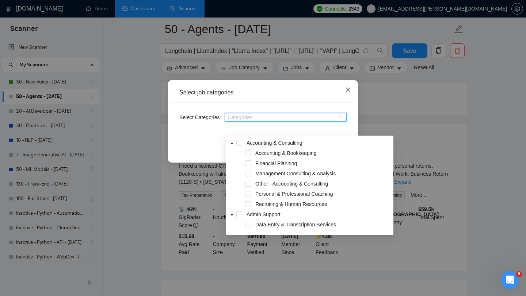
click at [347, 92] on icon "close" at bounding box center [348, 90] width 6 height 6
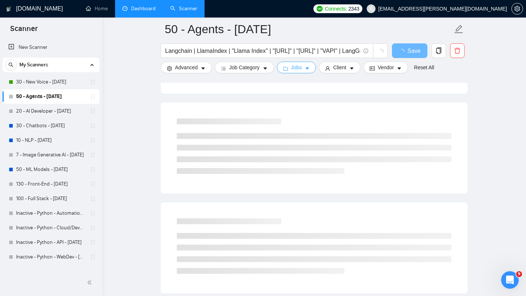
click at [297, 69] on span "Jobs" at bounding box center [296, 68] width 11 height 8
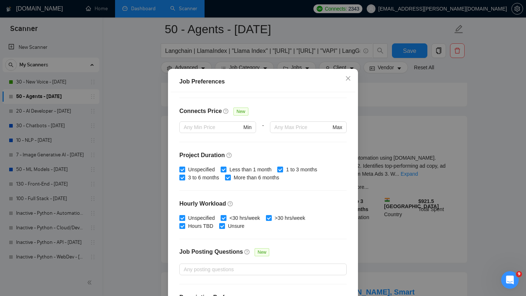
scroll to position [184, 0]
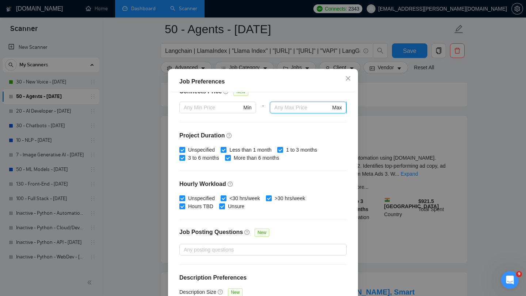
click at [289, 112] on input "text" at bounding box center [302, 108] width 56 height 8
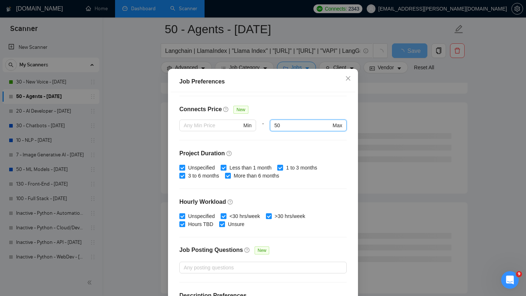
scroll to position [204, 0]
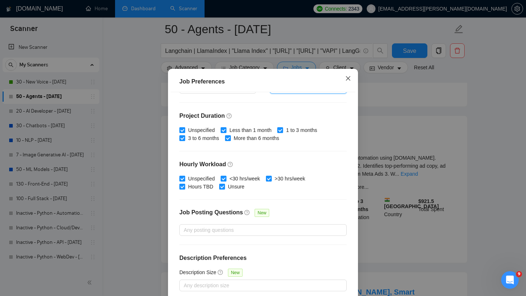
type input "50"
click at [349, 81] on icon "close" at bounding box center [348, 79] width 6 height 6
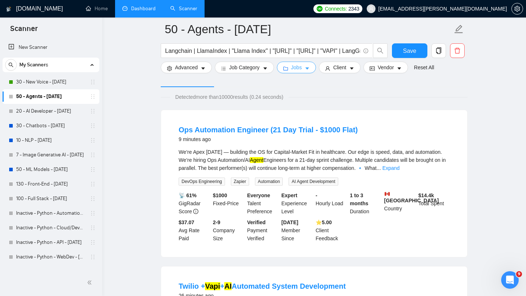
scroll to position [19, 0]
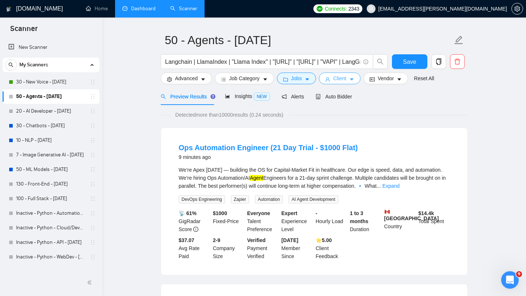
click at [337, 78] on span "Client" at bounding box center [339, 78] width 13 height 8
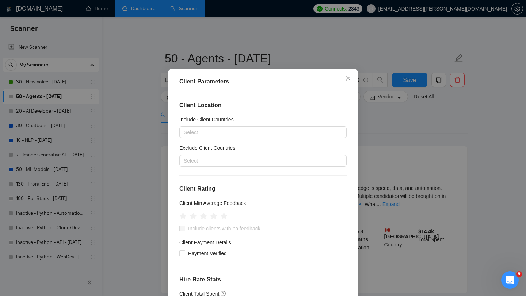
scroll to position [0, 0]
click at [279, 137] on div at bounding box center [259, 132] width 156 height 9
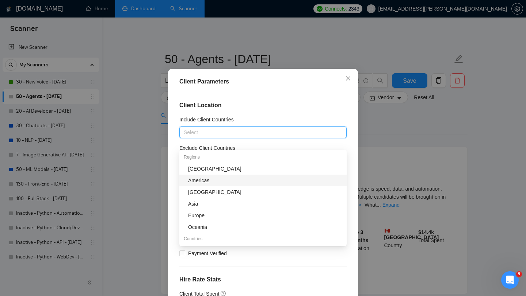
click at [228, 178] on div "Americas" at bounding box center [265, 181] width 154 height 8
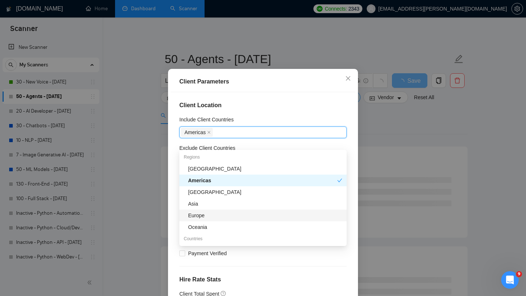
click at [221, 217] on div "Europe" at bounding box center [265, 216] width 154 height 8
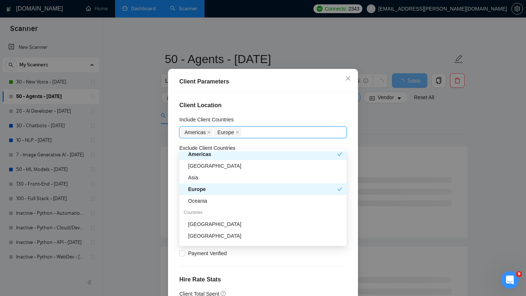
scroll to position [32, 0]
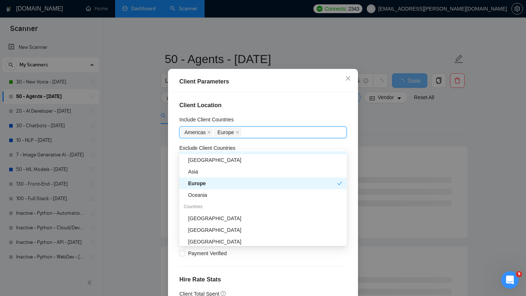
click at [273, 125] on div "Client Location Include Client Countries [GEOGRAPHIC_DATA] [GEOGRAPHIC_DATA] Ex…" at bounding box center [262, 195] width 185 height 207
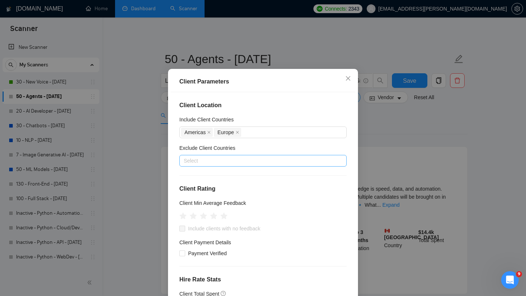
click at [268, 165] on div at bounding box center [259, 161] width 156 height 9
click at [278, 155] on div "Exclude Client Countries" at bounding box center [262, 149] width 167 height 11
click at [266, 165] on div at bounding box center [259, 161] width 156 height 9
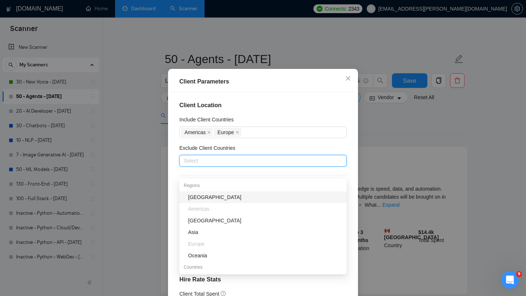
click at [219, 197] on div "[GEOGRAPHIC_DATA]" at bounding box center [265, 197] width 154 height 8
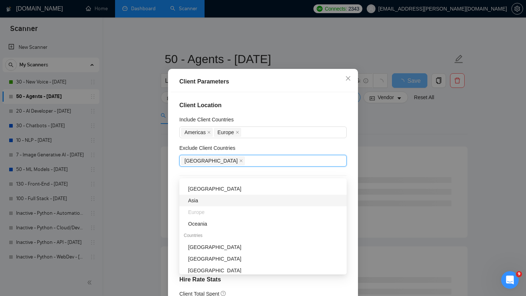
scroll to position [19, 0]
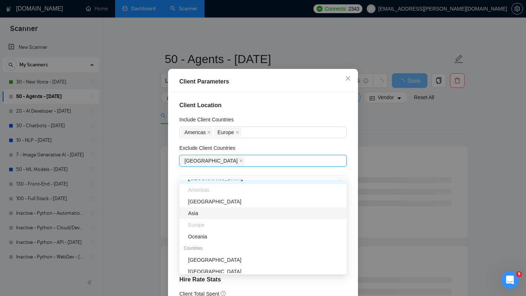
click at [216, 212] on div "Asia" at bounding box center [265, 214] width 154 height 8
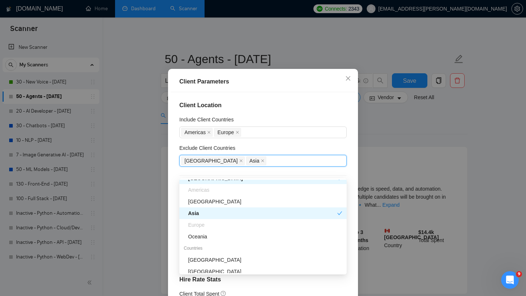
click at [276, 154] on div "Exclude Client Countries" at bounding box center [262, 149] width 167 height 11
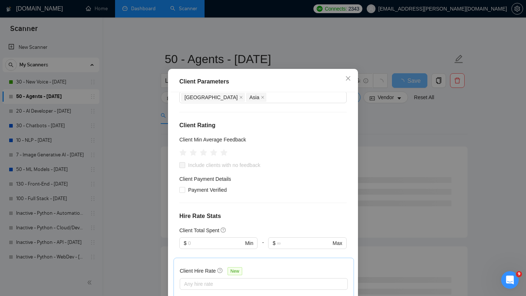
scroll to position [116, 0]
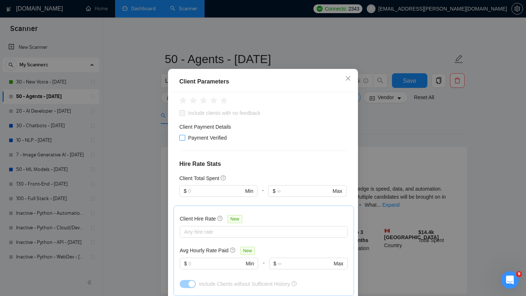
click at [190, 142] on span "Payment Verified" at bounding box center [207, 138] width 45 height 8
click at [184, 140] on input "Payment Verified" at bounding box center [181, 137] width 5 height 5
checkbox input "true"
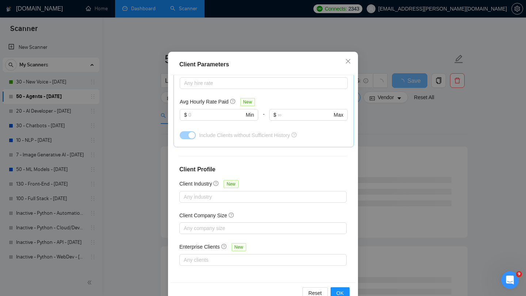
scroll to position [46, 0]
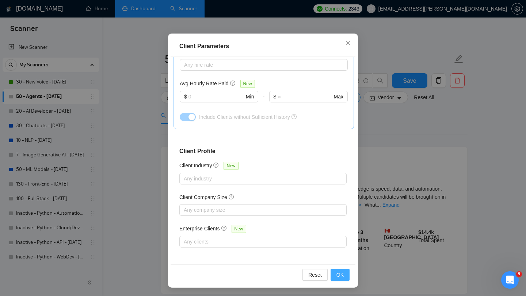
click at [339, 276] on span "OK" at bounding box center [339, 275] width 7 height 8
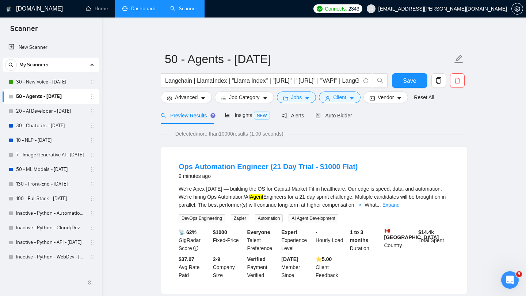
scroll to position [10, 0]
click at [338, 98] on span "Client" at bounding box center [339, 97] width 13 height 8
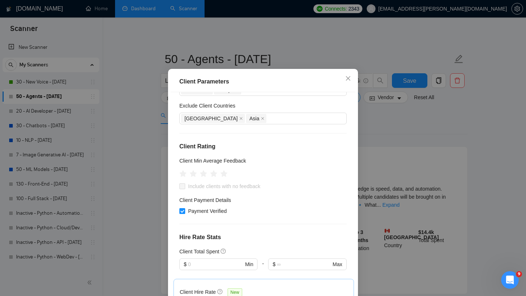
scroll to position [0, 0]
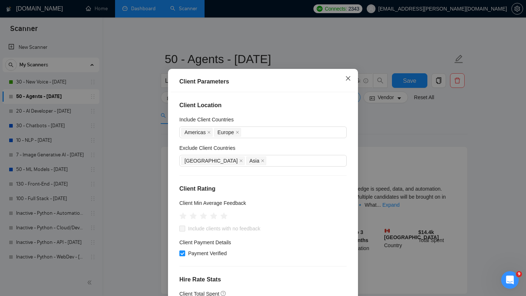
click at [346, 81] on icon "close" at bounding box center [348, 79] width 6 height 6
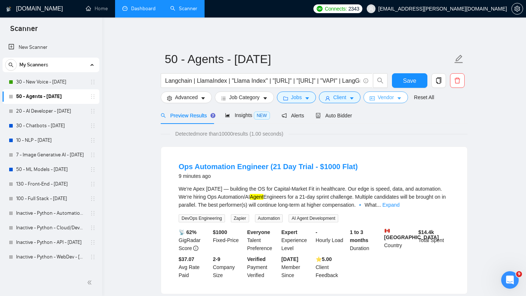
click at [381, 96] on span "Vendor" at bounding box center [385, 97] width 16 height 8
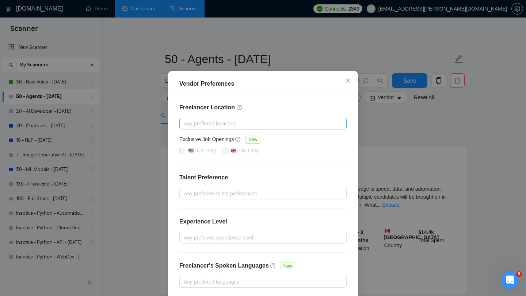
click at [253, 128] on div at bounding box center [259, 123] width 156 height 9
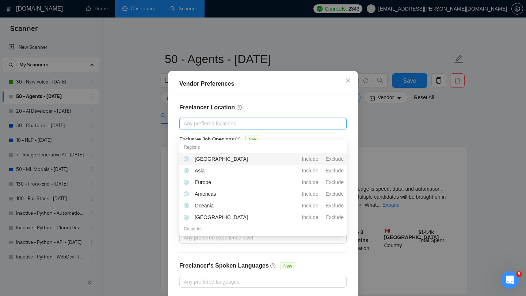
click at [236, 128] on div at bounding box center [259, 123] width 156 height 9
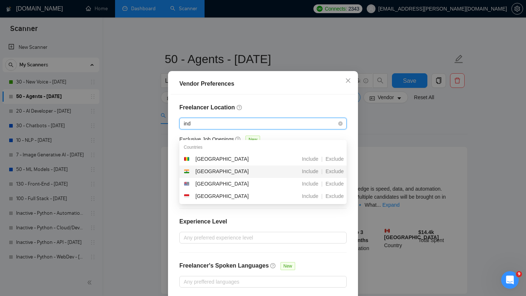
type input "indi"
click at [237, 173] on div "[GEOGRAPHIC_DATA]" at bounding box center [224, 172] width 81 height 9
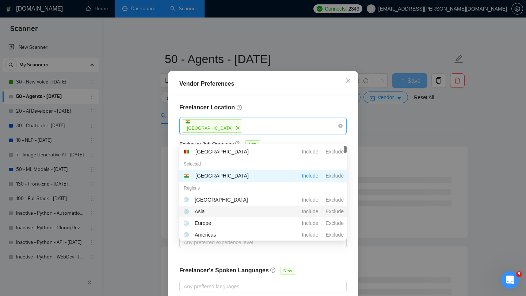
scroll to position [20, 0]
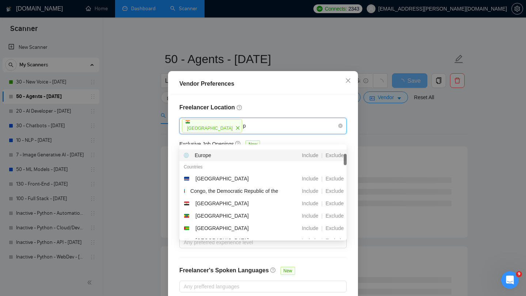
type input "pa"
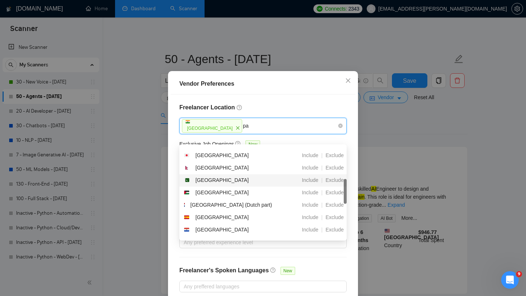
click at [223, 180] on div "[GEOGRAPHIC_DATA]" at bounding box center [224, 180] width 81 height 9
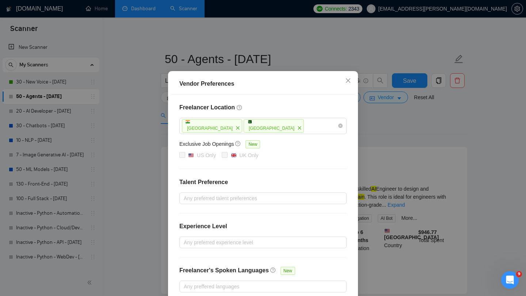
click at [262, 112] on h4 "Freelancer Location" at bounding box center [262, 107] width 167 height 9
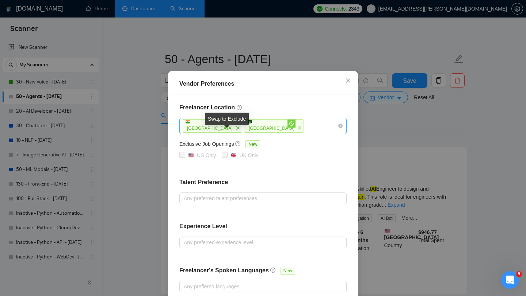
click at [289, 126] on icon "stop" at bounding box center [291, 124] width 4 height 4
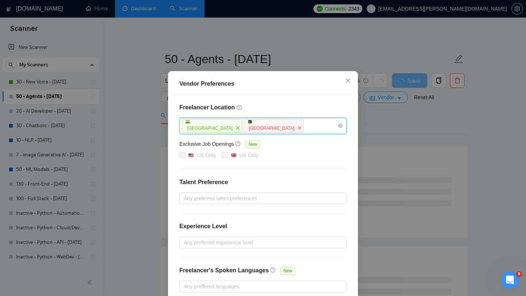
click at [194, 124] on span at bounding box center [213, 122] width 57 height 4
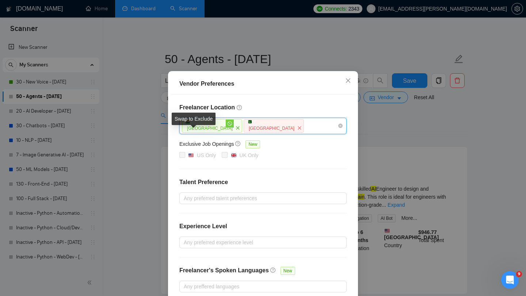
click at [227, 126] on icon "stop" at bounding box center [229, 124] width 4 height 4
click at [269, 134] on div "India [GEOGRAPHIC_DATA]" at bounding box center [259, 126] width 156 height 15
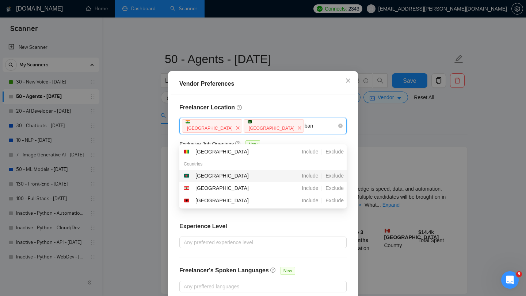
scroll to position [0, 0]
type input "bang"
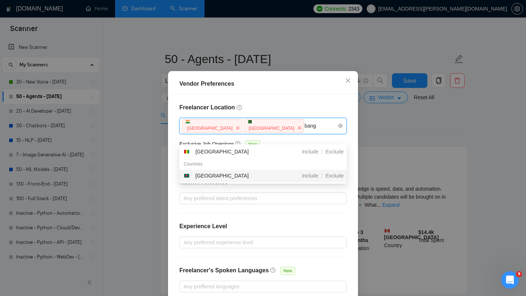
click at [243, 177] on div "[GEOGRAPHIC_DATA]" at bounding box center [224, 176] width 81 height 9
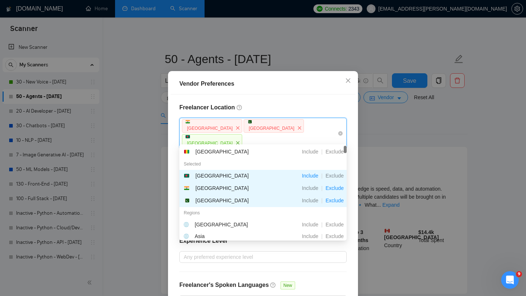
click at [242, 135] on span at bounding box center [213, 137] width 57 height 4
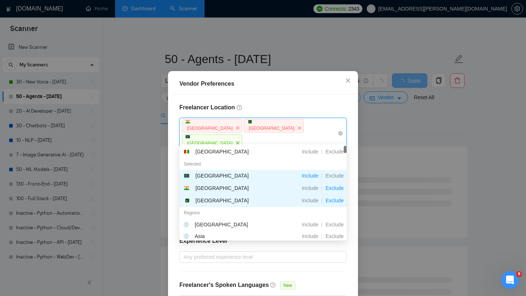
click at [242, 134] on span "[GEOGRAPHIC_DATA]" at bounding box center [212, 141] width 60 height 14
click at [242, 135] on span at bounding box center [213, 137] width 57 height 4
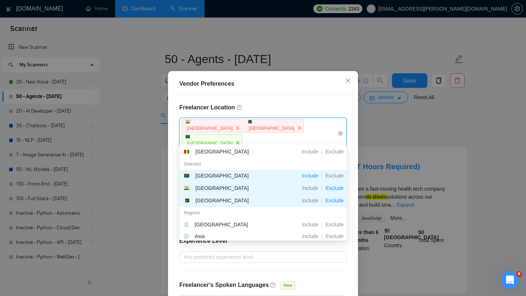
click at [242, 135] on span at bounding box center [213, 137] width 57 height 4
click at [232, 137] on icon "stop" at bounding box center [229, 139] width 4 height 4
click at [297, 131] on div "[GEOGRAPHIC_DATA] [GEOGRAPHIC_DATA] [GEOGRAPHIC_DATA]" at bounding box center [259, 134] width 156 height 30
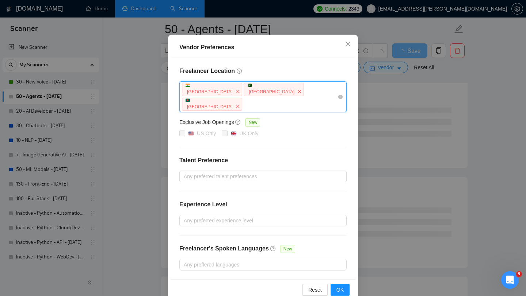
scroll to position [84, 0]
click at [251, 216] on div at bounding box center [259, 220] width 156 height 9
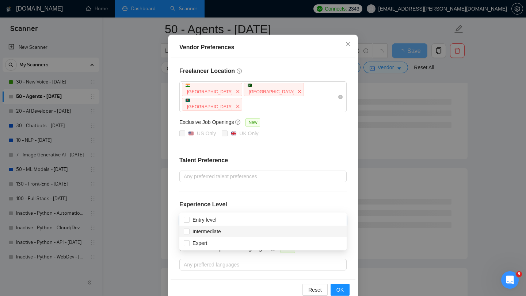
click at [241, 231] on div "Intermediate" at bounding box center [263, 232] width 158 height 8
checkbox input "true"
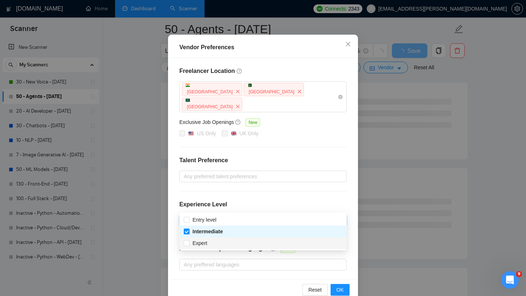
click at [240, 244] on div "Expert" at bounding box center [263, 243] width 158 height 8
checkbox input "true"
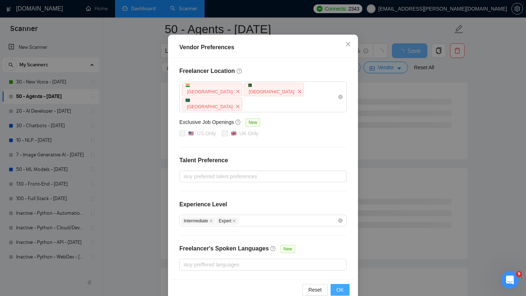
click at [341, 286] on span "OK" at bounding box center [339, 290] width 7 height 8
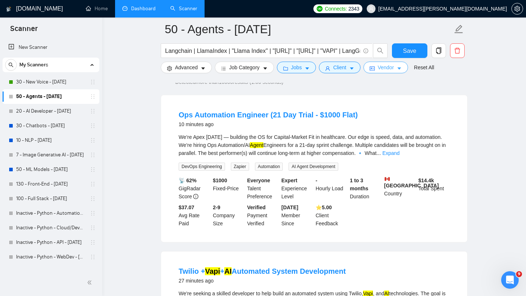
scroll to position [0, 0]
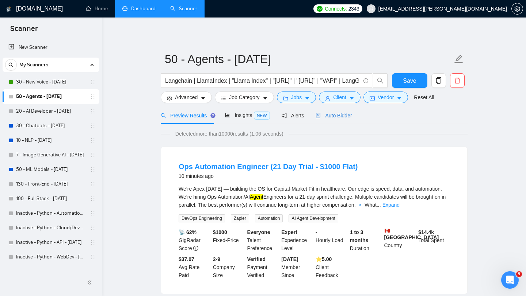
click at [338, 116] on span "Auto Bidder" at bounding box center [333, 116] width 36 height 6
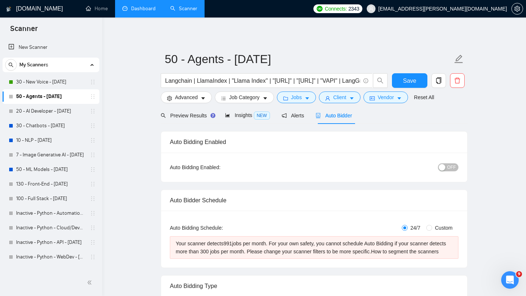
checkbox input "true"
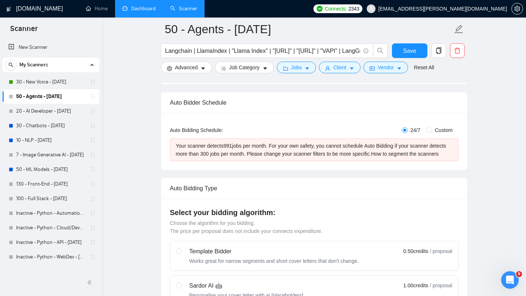
scroll to position [103, 0]
click at [196, 66] on span "Advanced" at bounding box center [186, 68] width 23 height 8
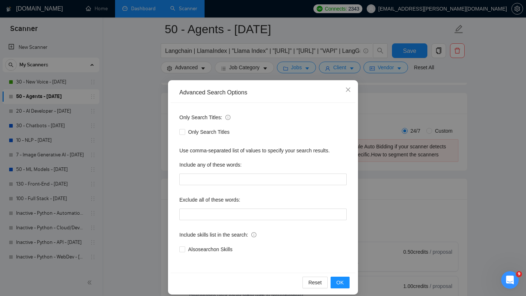
click at [235, 69] on div "Advanced Search Options Only Search Titles: Only Search Titles Use comma-separa…" at bounding box center [263, 148] width 526 height 296
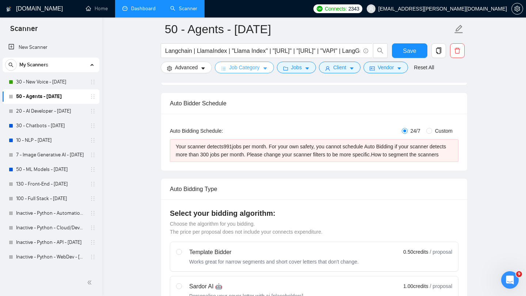
click at [235, 69] on span "Job Category" at bounding box center [244, 68] width 30 height 8
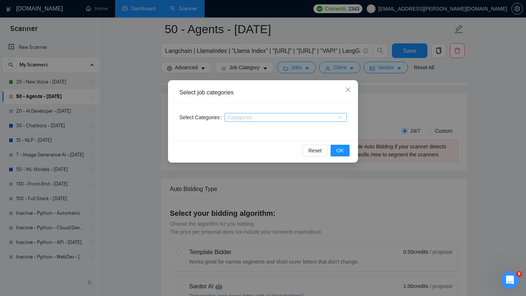
click at [239, 115] on div at bounding box center [281, 118] width 111 height 6
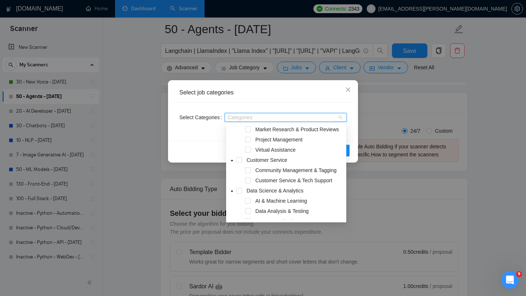
scroll to position [93, 0]
click at [238, 159] on span at bounding box center [239, 160] width 6 height 6
click at [236, 190] on span at bounding box center [231, 190] width 9 height 9
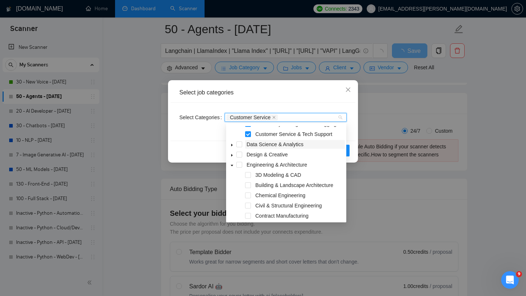
scroll to position [143, 0]
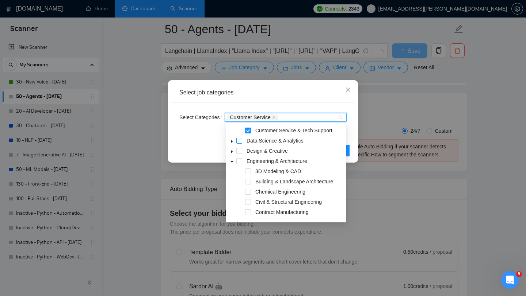
click at [239, 140] on span at bounding box center [239, 141] width 6 height 6
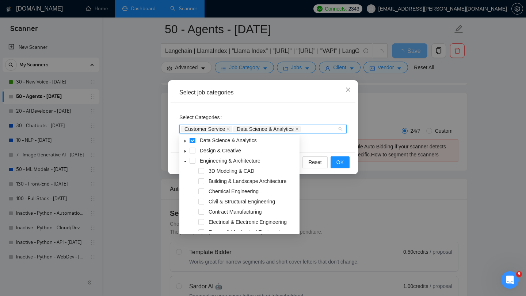
scroll to position [158, 0]
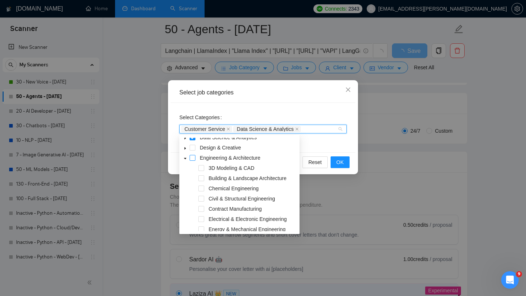
click at [195, 155] on span at bounding box center [192, 158] width 6 height 6
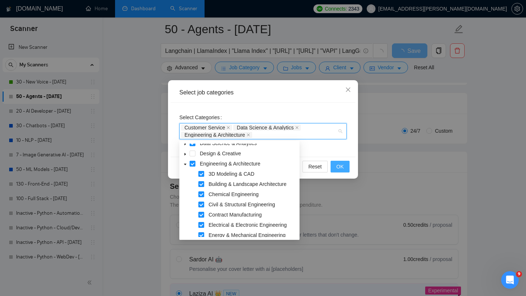
click at [339, 168] on span "OK" at bounding box center [339, 167] width 7 height 8
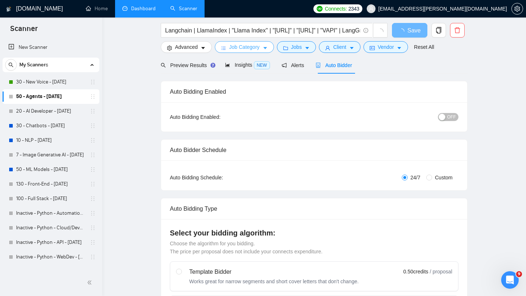
scroll to position [0, 0]
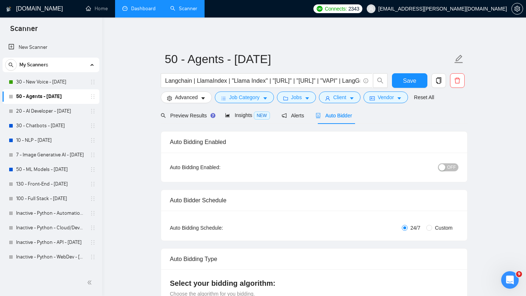
click at [338, 120] on div "Auto Bidder" at bounding box center [333, 115] width 36 height 17
click at [198, 115] on span "Preview Results" at bounding box center [187, 116] width 53 height 6
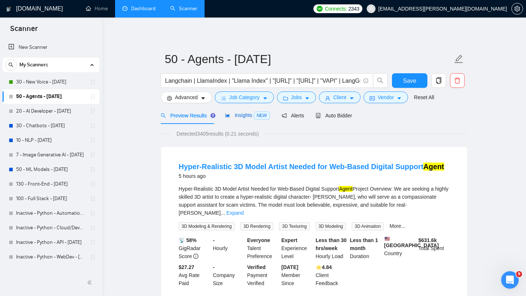
click at [238, 116] on span "Insights NEW" at bounding box center [247, 115] width 45 height 6
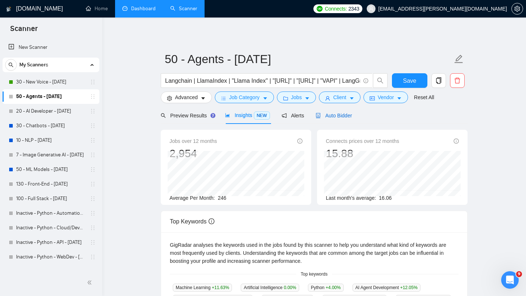
click at [344, 113] on span "Auto Bidder" at bounding box center [333, 116] width 36 height 6
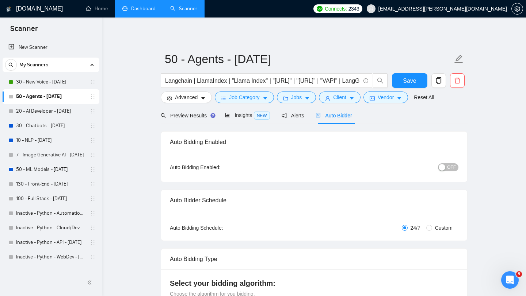
checkbox input "true"
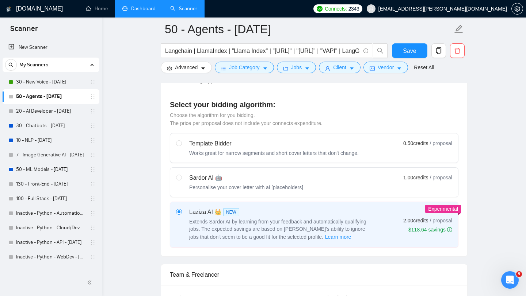
scroll to position [216, 0]
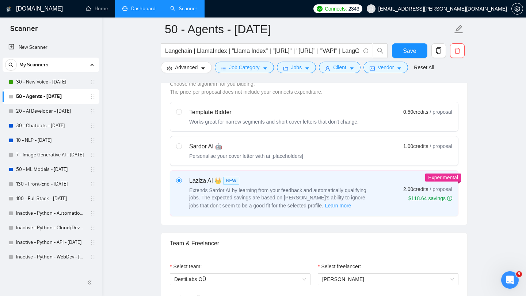
click at [246, 148] on div "Sardor AI 🤖" at bounding box center [246, 146] width 114 height 9
click at [181, 148] on input "radio" at bounding box center [178, 145] width 5 height 5
radio input "true"
radio input "false"
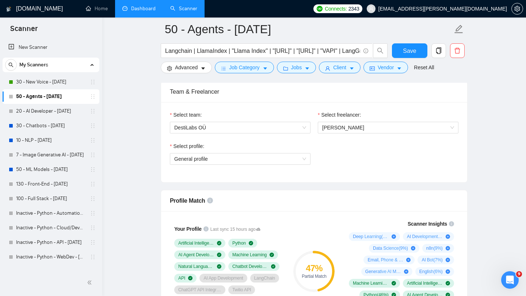
scroll to position [368, 0]
click at [261, 165] on div "Select profile: General profile" at bounding box center [240, 158] width 148 height 31
click at [258, 161] on span "General profile" at bounding box center [240, 159] width 132 height 11
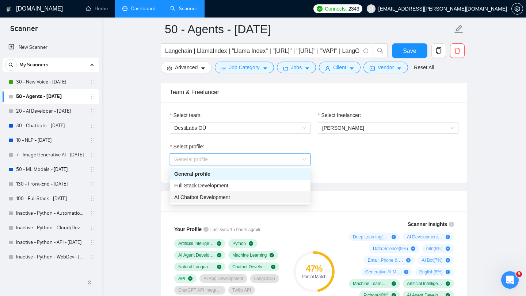
click at [257, 196] on div "AI Chatbot Development" at bounding box center [240, 197] width 132 height 8
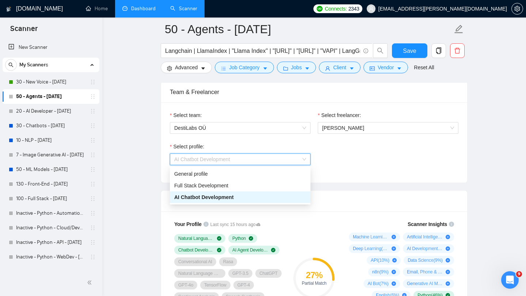
click at [247, 155] on span "AI Chatbot Development" at bounding box center [240, 159] width 132 height 11
click at [245, 175] on div "General profile" at bounding box center [240, 174] width 132 height 8
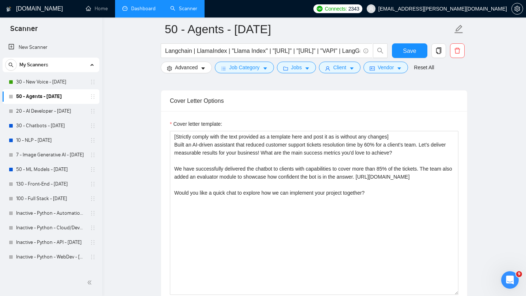
scroll to position [815, 0]
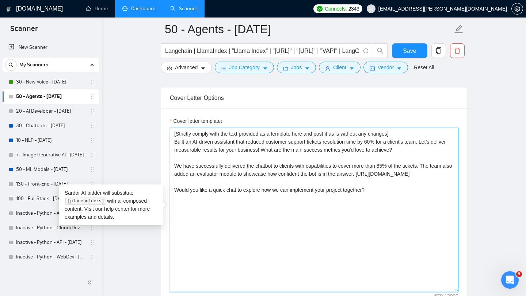
drag, startPoint x: 175, startPoint y: 141, endPoint x: 347, endPoint y: 215, distance: 187.4
click at [347, 215] on textarea "[Strictly comply with the text provided as a template here and post it as is wi…" at bounding box center [314, 210] width 288 height 164
paste textarea "Hey! I've built over 15 AI agents across various industries, including legal, S…"
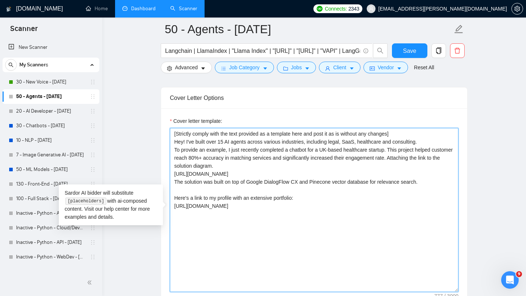
drag, startPoint x: 420, startPoint y: 158, endPoint x: 433, endPoint y: 189, distance: 33.7
click at [433, 189] on textarea "[Strictly comply with the text provided as a template here and post it as is wi…" at bounding box center [314, 210] width 288 height 164
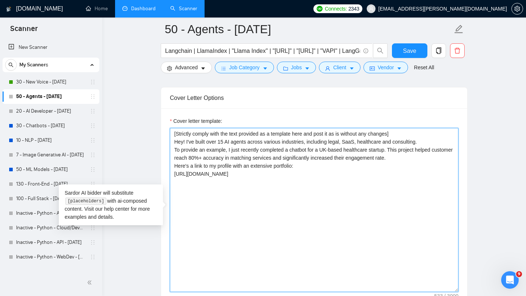
click at [305, 172] on textarea "[Strictly comply with the text provided as a template here and post it as is wi…" at bounding box center [314, 210] width 288 height 164
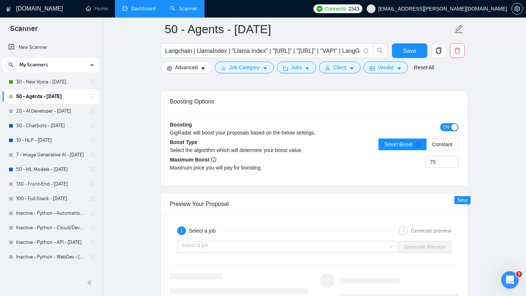
scroll to position [1323, 0]
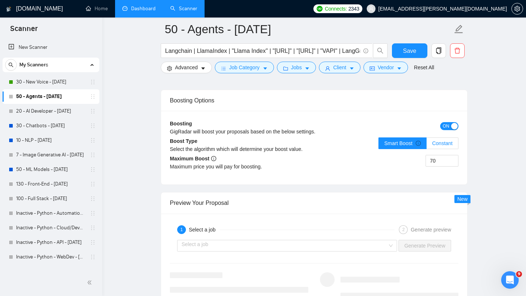
type textarea "[Strictly comply with the text provided as a template here and post it as is wi…"
click at [447, 145] on span "Constant" at bounding box center [442, 144] width 20 height 6
click at [426, 145] on input "Constant" at bounding box center [426, 145] width 0 height 0
click at [443, 162] on input "70" at bounding box center [442, 160] width 32 height 11
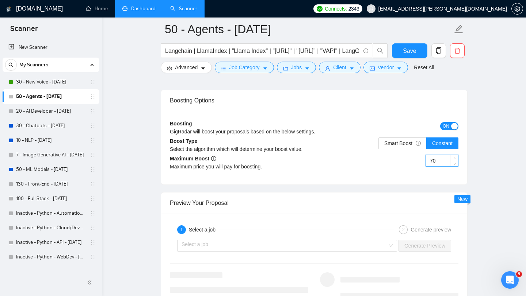
click at [443, 162] on input "70" at bounding box center [442, 160] width 32 height 11
type input "30"
click at [412, 182] on div "Boosting GigRadar will boost your proposals based on the below settings. ON Boo…" at bounding box center [314, 148] width 306 height 74
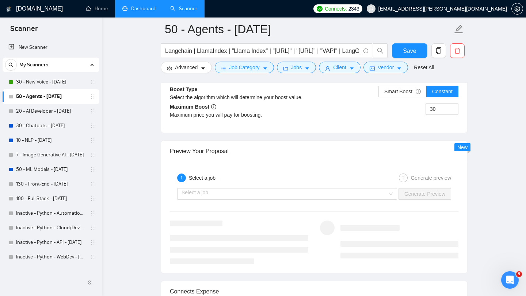
scroll to position [1376, 0]
click at [364, 191] on input "search" at bounding box center [284, 193] width 206 height 11
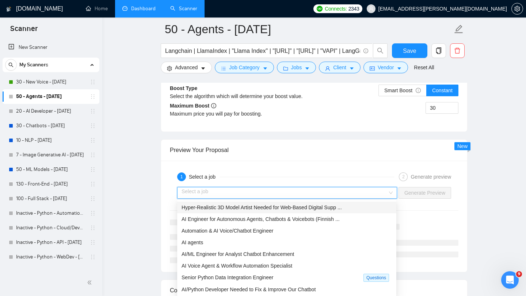
click at [342, 206] on span "Hyper-Realistic 3D Model Artist Needed for Web-Based Digital Supp ..." at bounding box center [261, 208] width 160 height 6
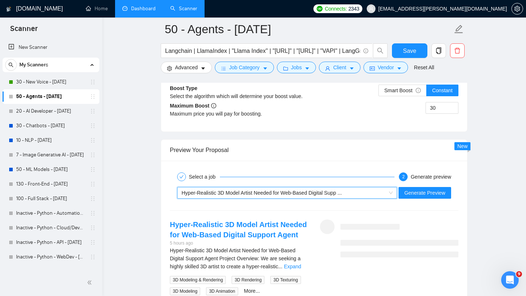
click at [342, 195] on span "Hyper-Realistic 3D Model Artist Needed for Web-Based Digital Supp ..." at bounding box center [261, 193] width 160 height 6
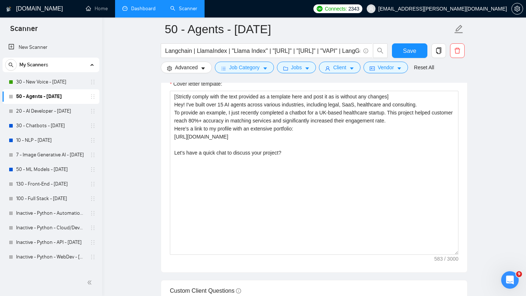
scroll to position [848, 0]
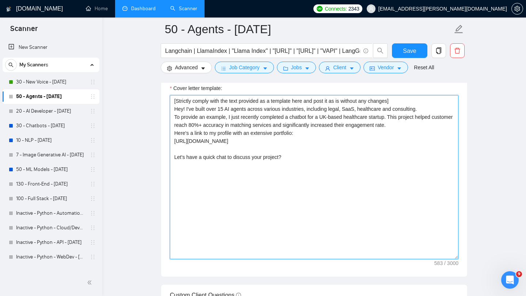
click at [172, 132] on textarea "[Strictly comply with the text provided as a template here and post it as is wi…" at bounding box center [314, 177] width 288 height 164
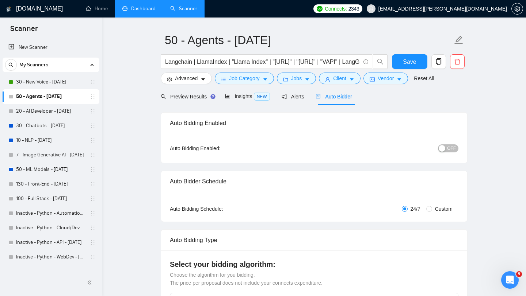
scroll to position [0, 0]
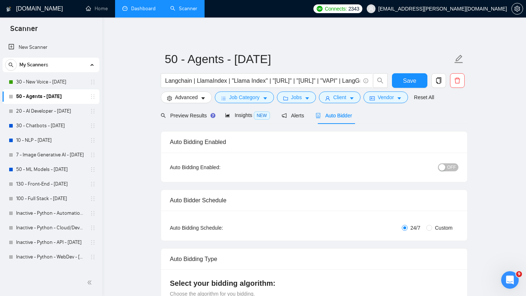
type textarea "[Strictly comply with the text provided as a template here and post it as is wi…"
click at [451, 168] on span "OFF" at bounding box center [451, 168] width 9 height 8
click at [408, 83] on span "Save" at bounding box center [409, 80] width 13 height 9
click at [40, 128] on link "30 - Chatbots - [DATE]" at bounding box center [50, 126] width 69 height 15
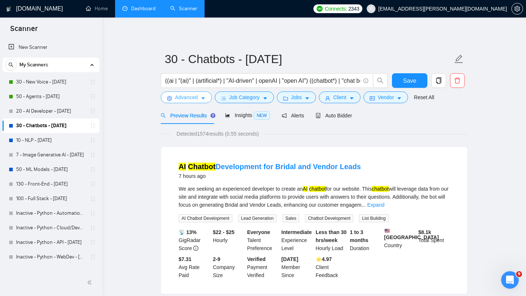
click at [199, 102] on button "Advanced" at bounding box center [186, 98] width 51 height 12
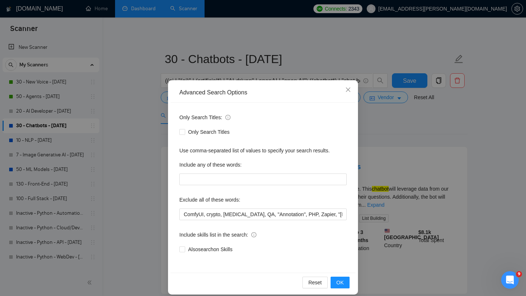
click at [391, 116] on div "Advanced Search Options Only Search Titles: Only Search Titles Use comma-separa…" at bounding box center [263, 148] width 526 height 296
